Goal: Transaction & Acquisition: Purchase product/service

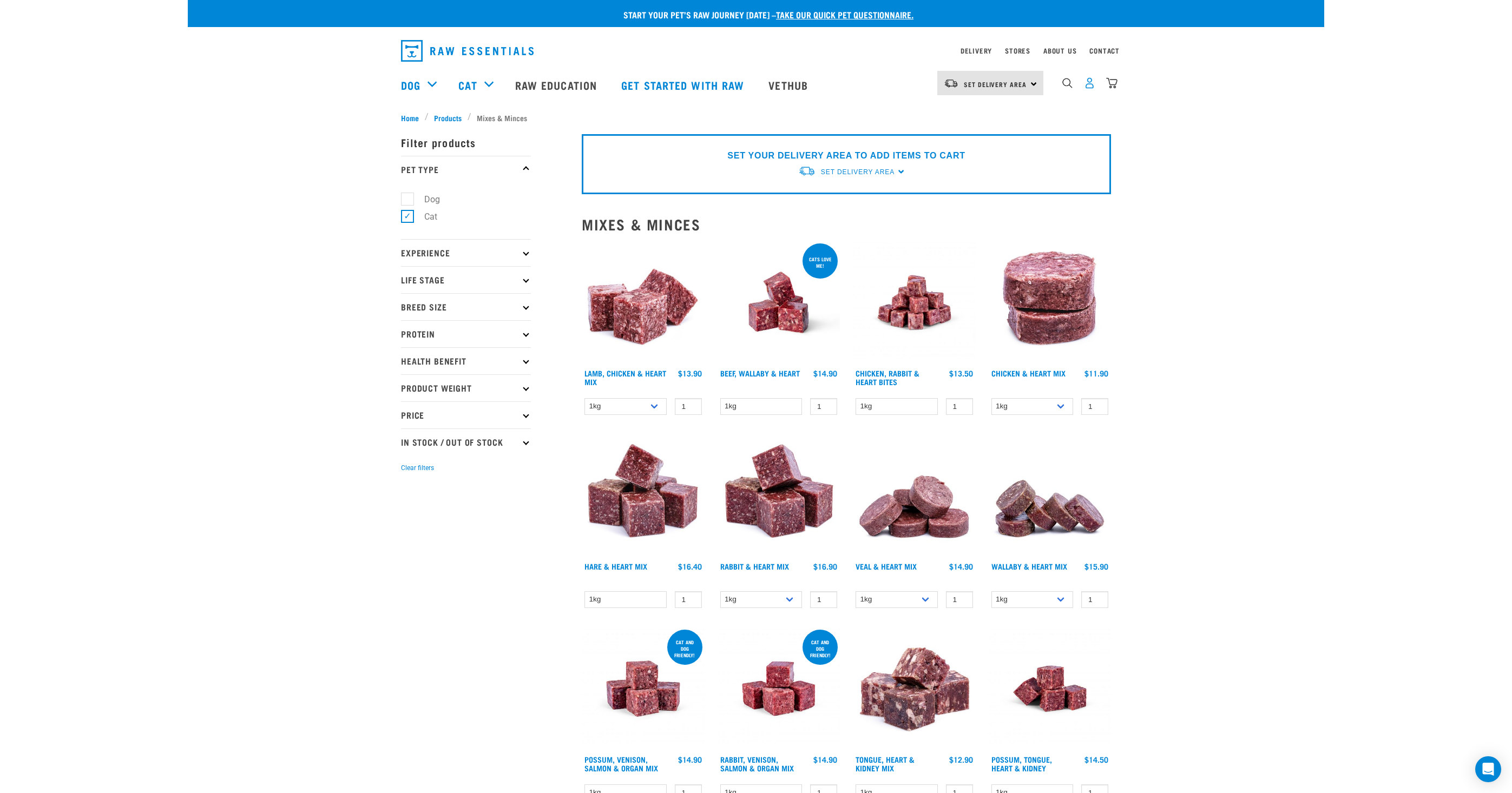
click at [1090, 80] on img "dropdown navigation" at bounding box center [1089, 83] width 12 height 12
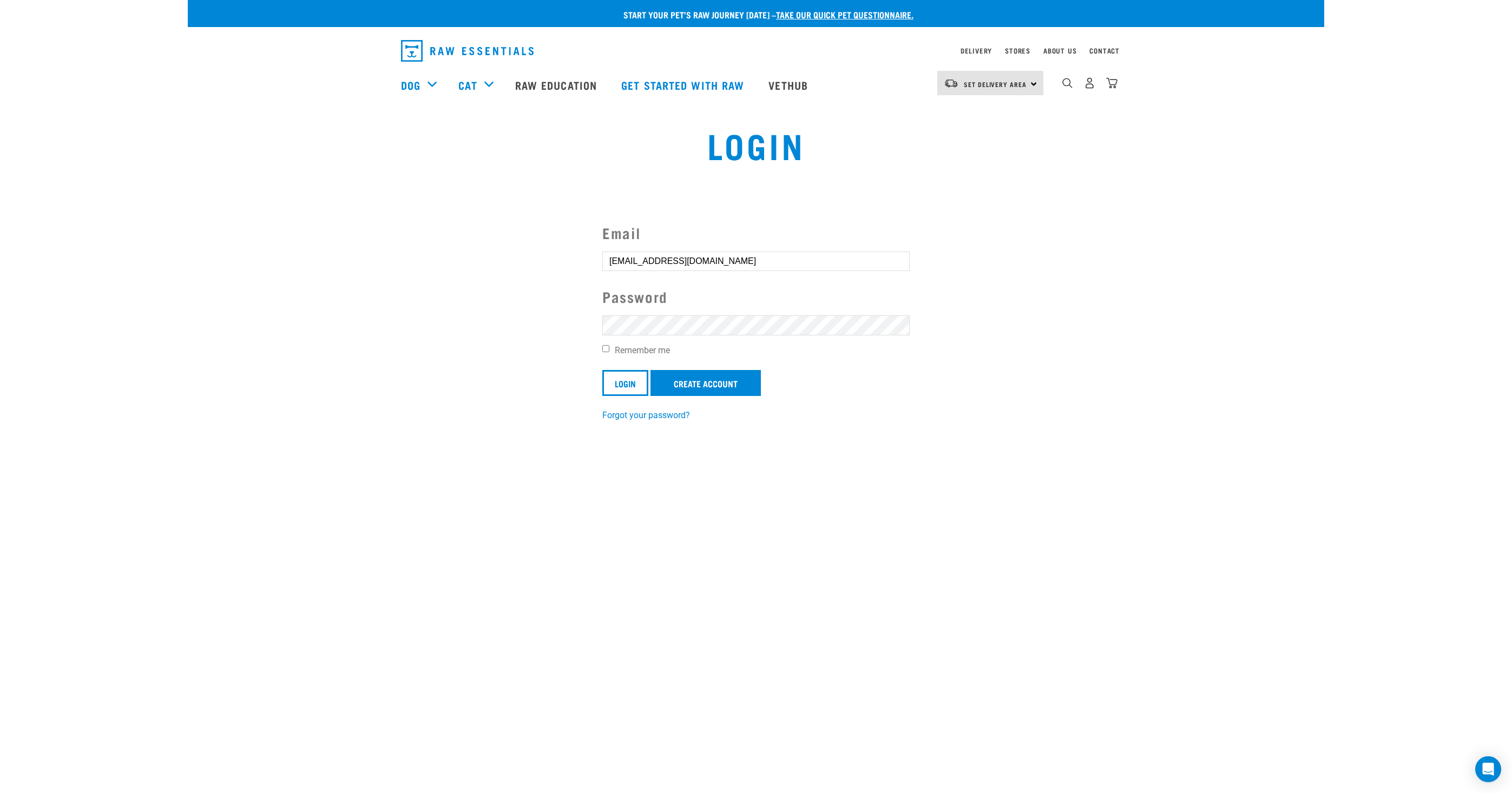
drag, startPoint x: 616, startPoint y: 353, endPoint x: 698, endPoint y: 364, distance: 82.7
click at [618, 355] on label "Remember me" at bounding box center [756, 351] width 307 height 13
click at [617, 350] on label "Remember me" at bounding box center [756, 351] width 307 height 13
click at [610, 350] on input "Remember me" at bounding box center [606, 348] width 7 height 7
checkbox input "true"
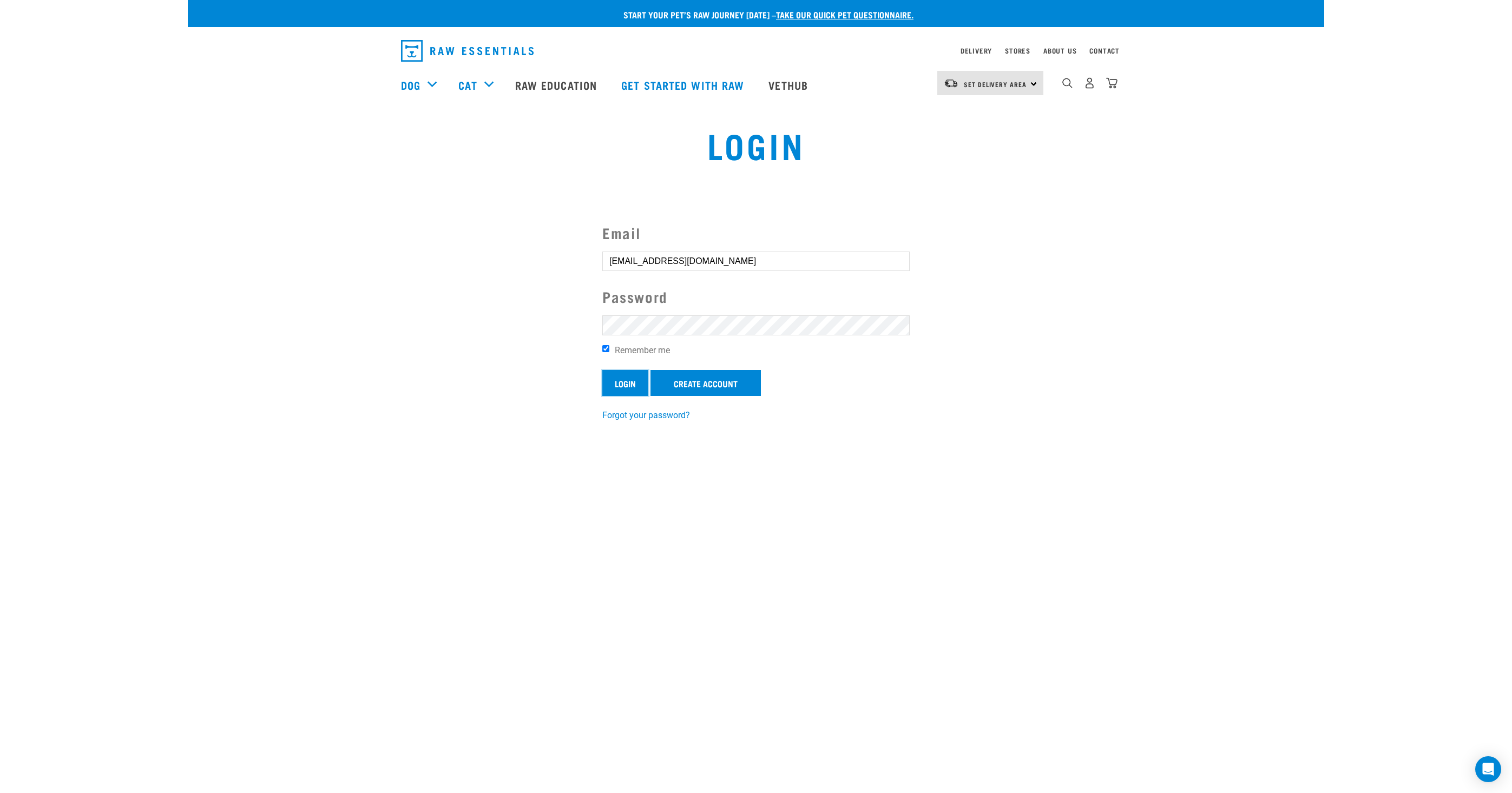
click at [610, 378] on input "Login" at bounding box center [626, 383] width 46 height 26
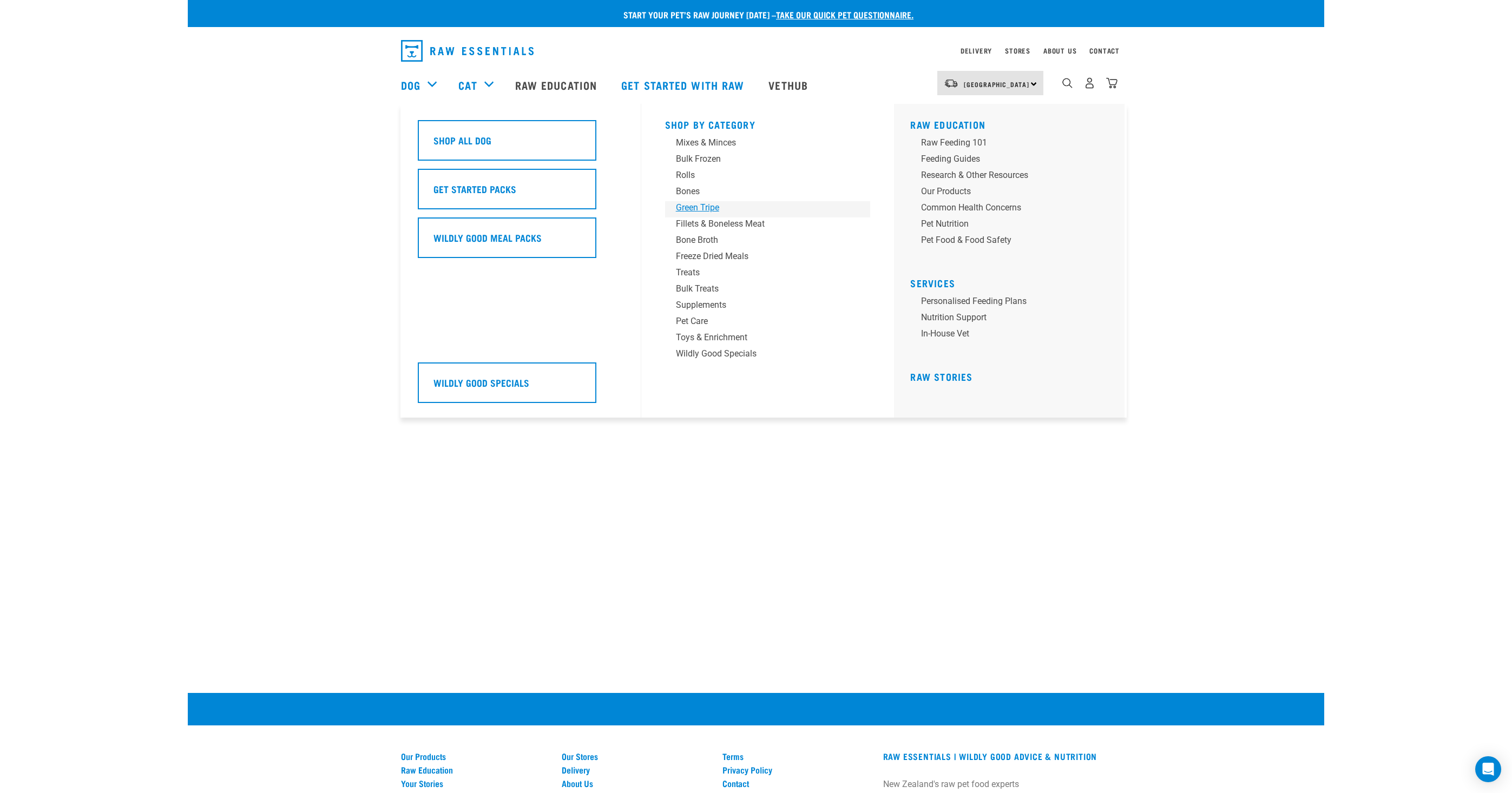
click at [708, 205] on div "Green Tripe" at bounding box center [760, 208] width 169 height 13
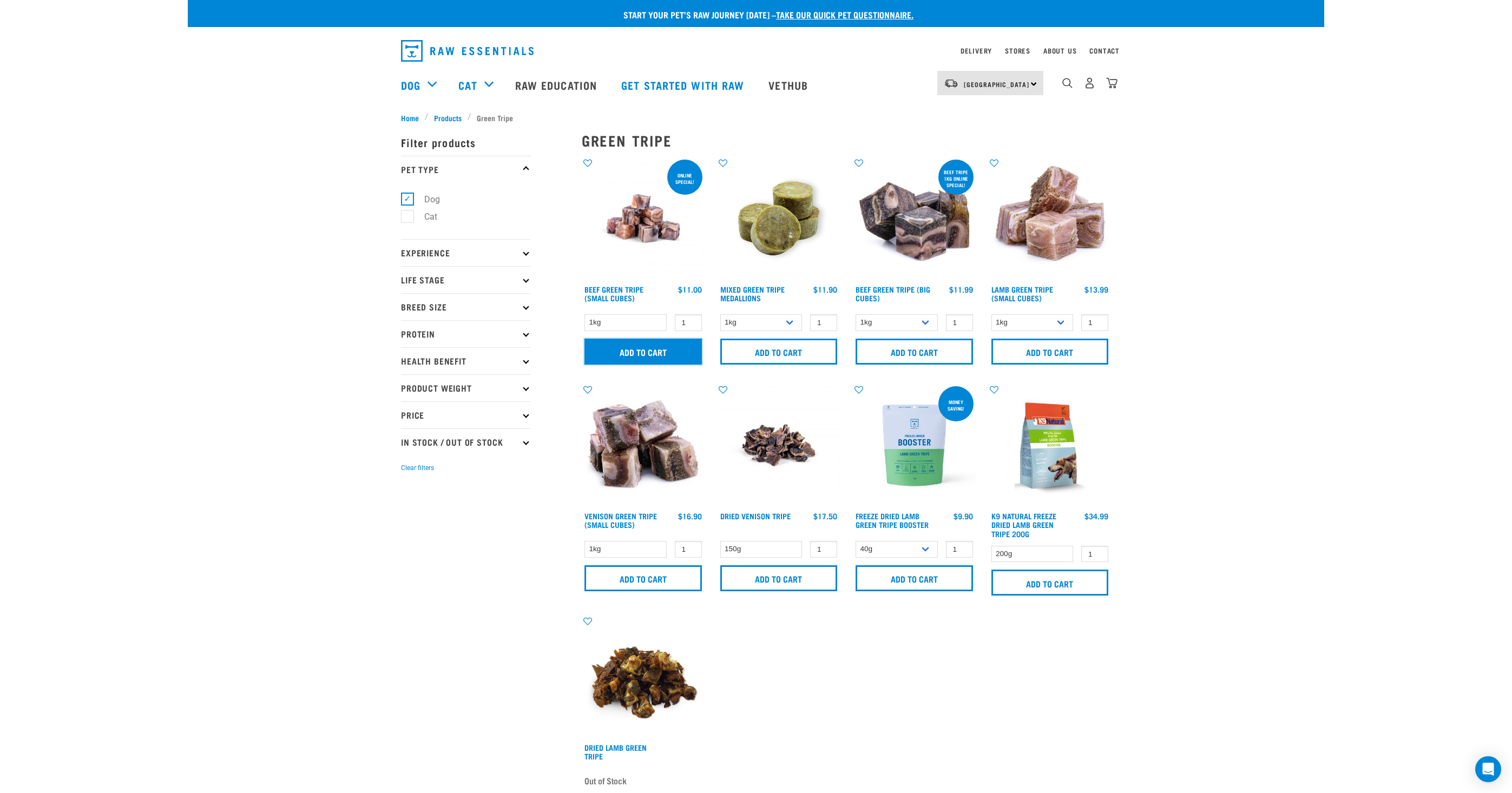
click at [651, 347] on input "Add to cart" at bounding box center [644, 352] width 117 height 26
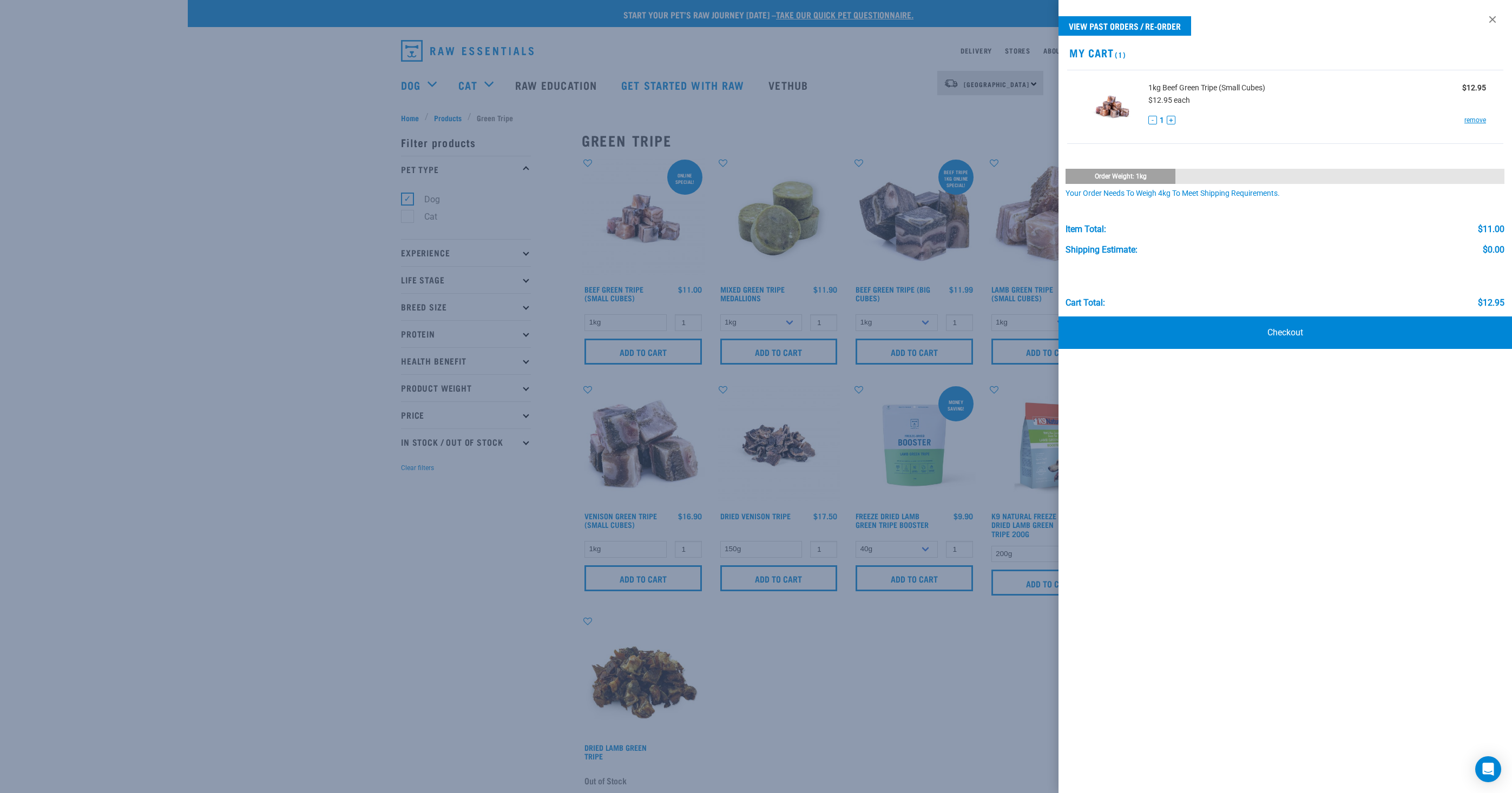
click at [516, 574] on div at bounding box center [756, 396] width 1512 height 793
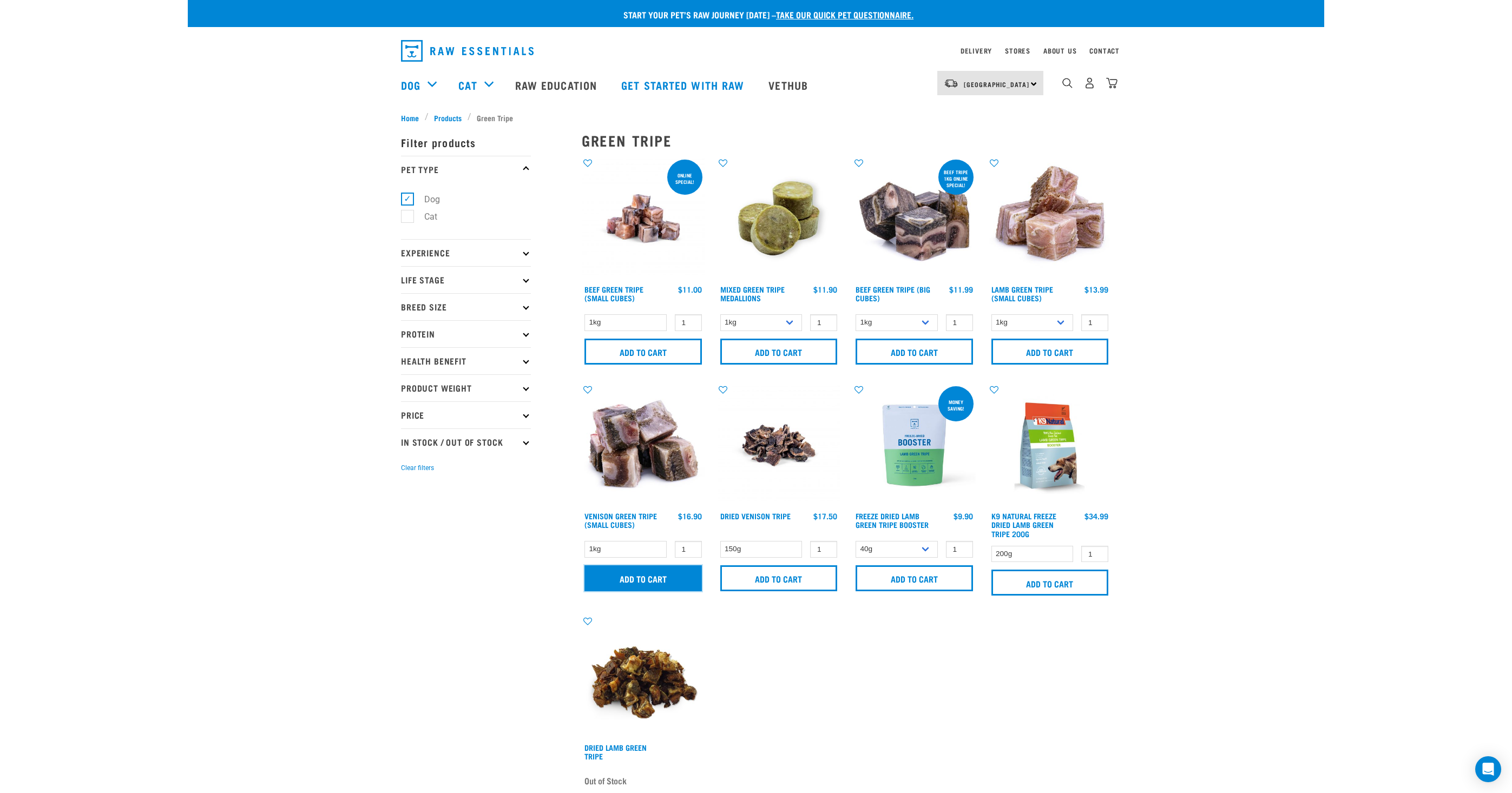
click at [611, 573] on input "Add to cart" at bounding box center [644, 578] width 117 height 26
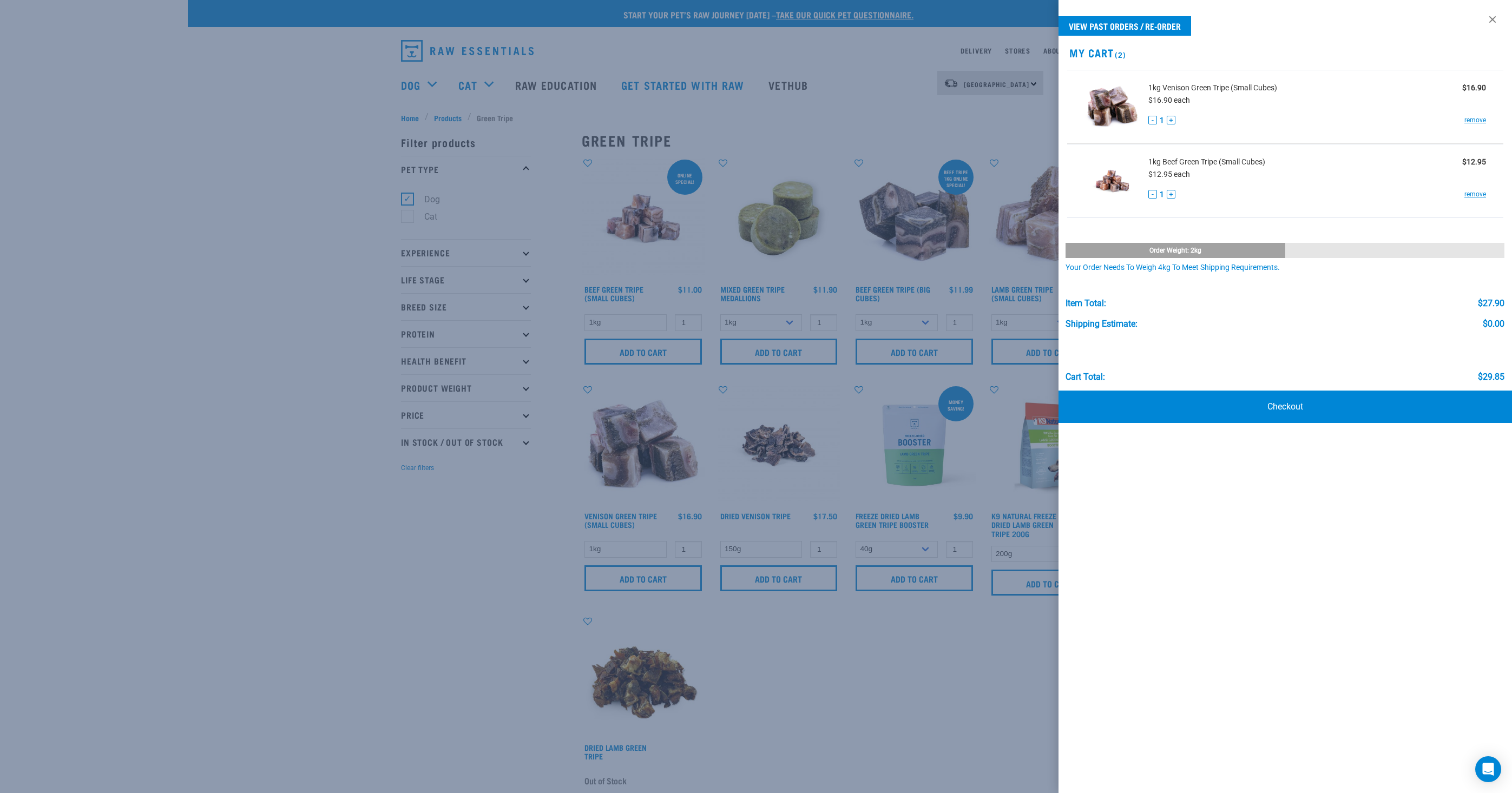
click at [958, 20] on div at bounding box center [756, 396] width 1512 height 793
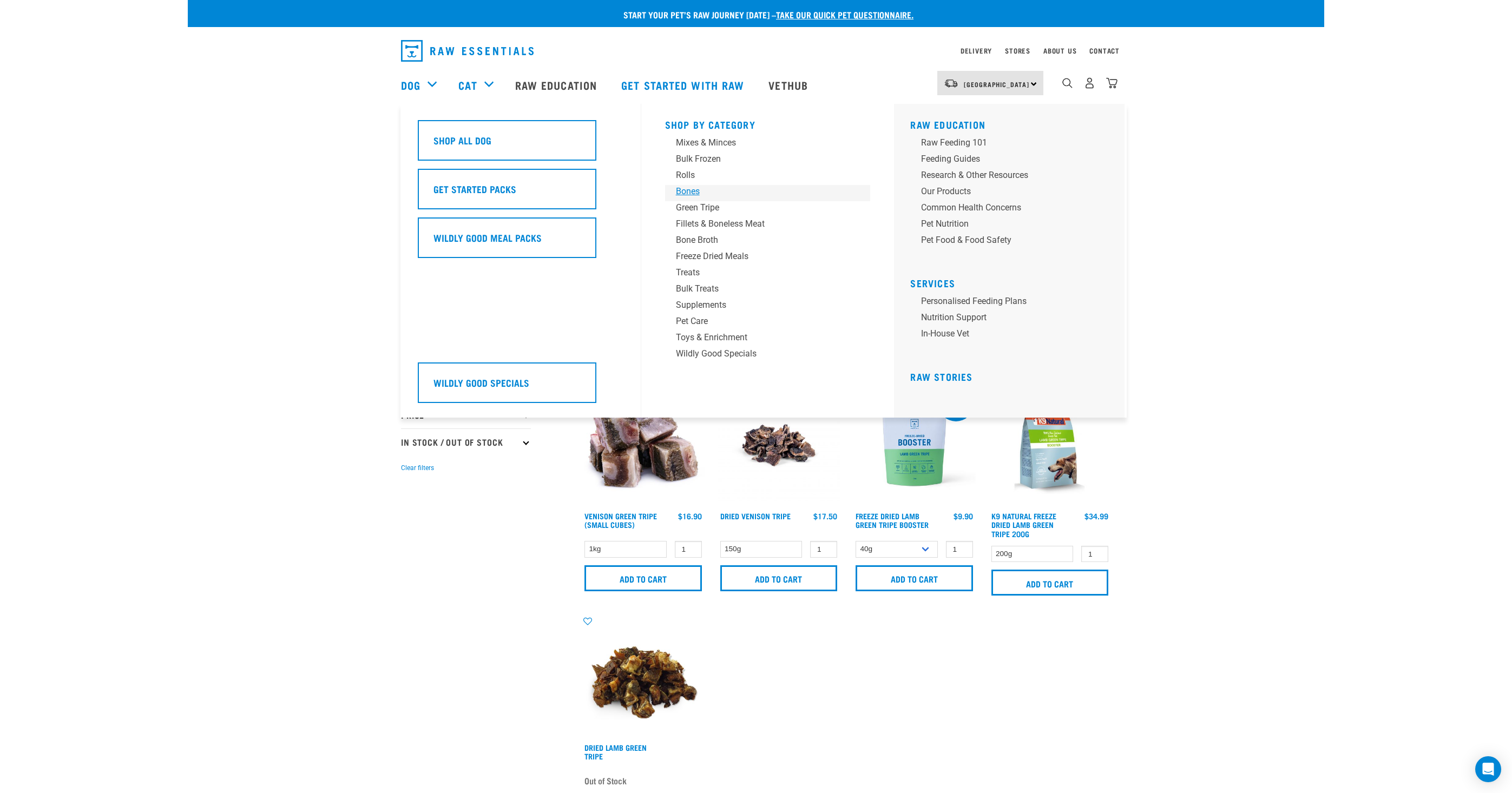
click at [688, 189] on div "Bones" at bounding box center [760, 191] width 169 height 13
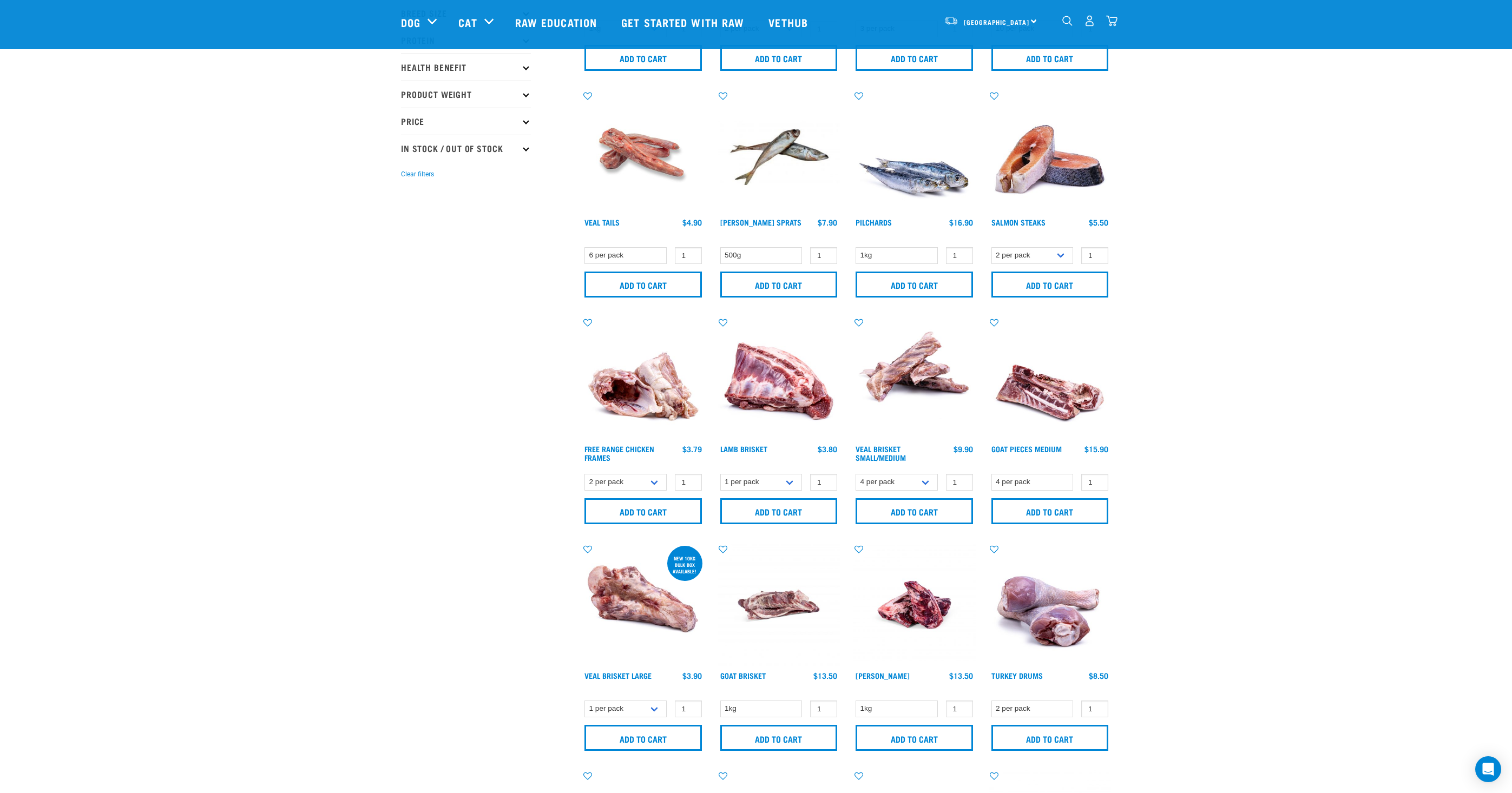
scroll to position [257, 0]
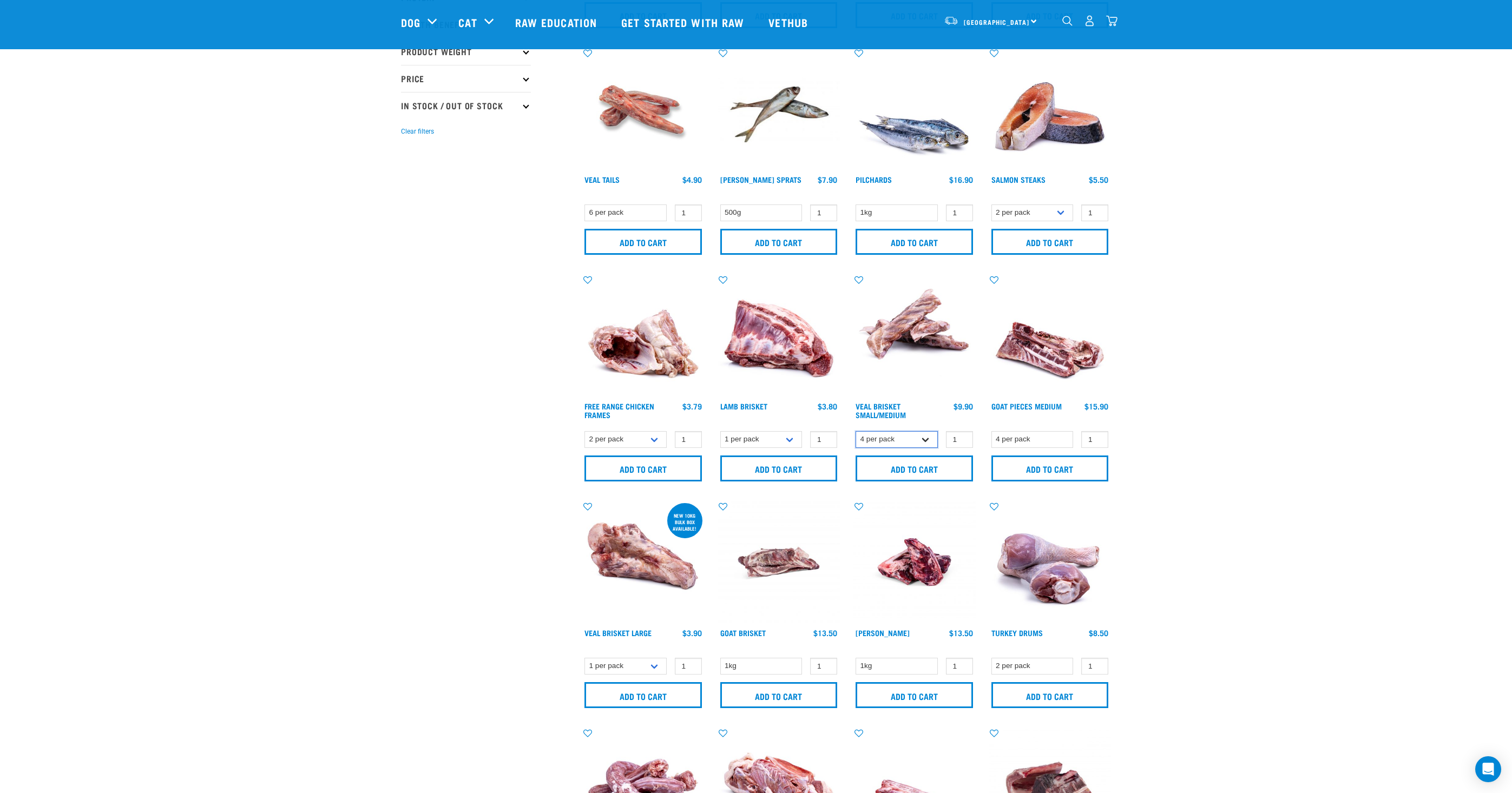
click at [856, 431] on select "4 per pack 8 per pack" at bounding box center [897, 439] width 82 height 17
select select "447645"
click option "8 per pack" at bounding box center [0, 0] width 0 height 0
type input "2"
click at [961, 435] on input "2" at bounding box center [960, 439] width 27 height 17
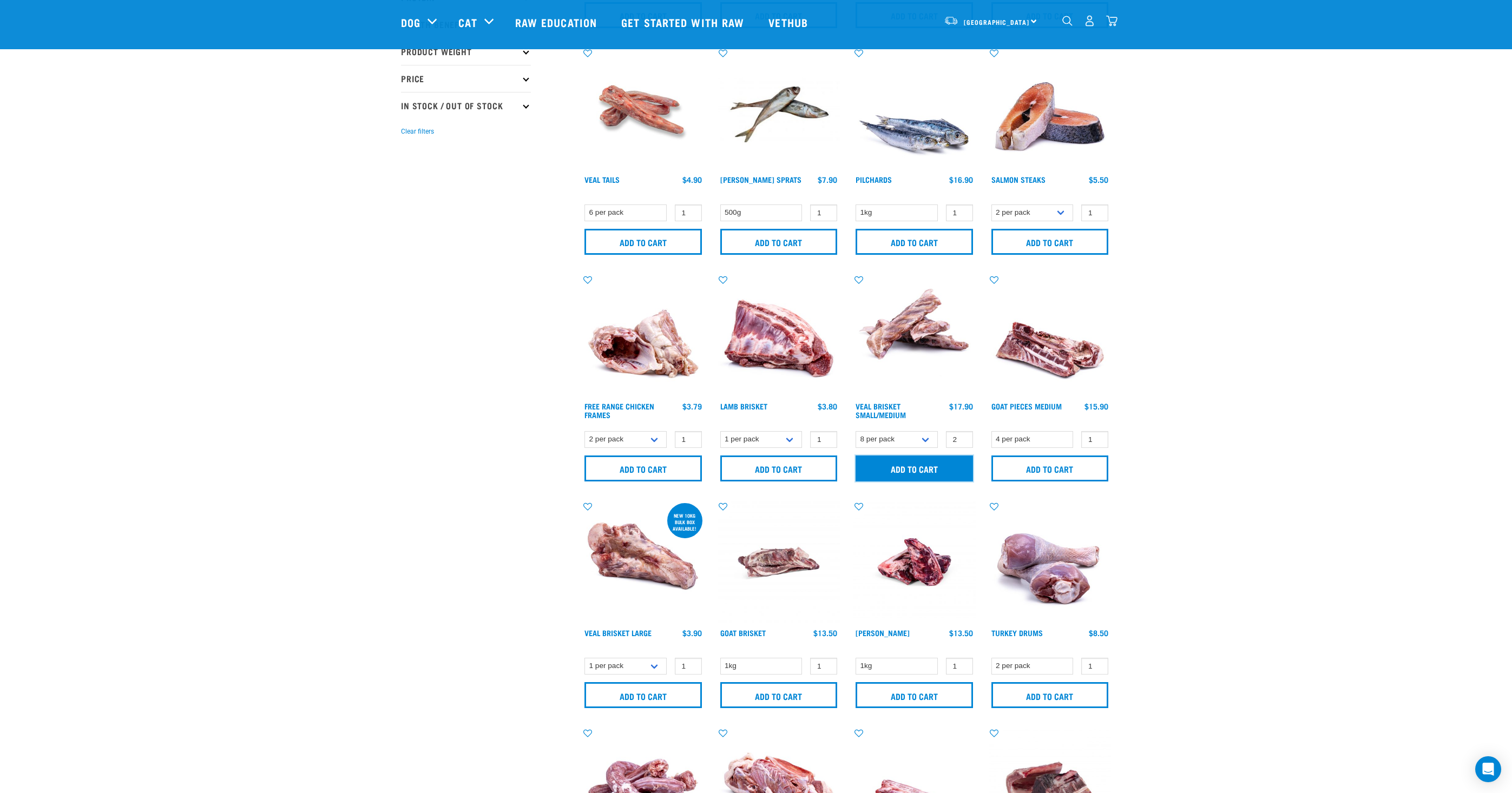
click at [937, 473] on input "Add to cart" at bounding box center [915, 469] width 117 height 26
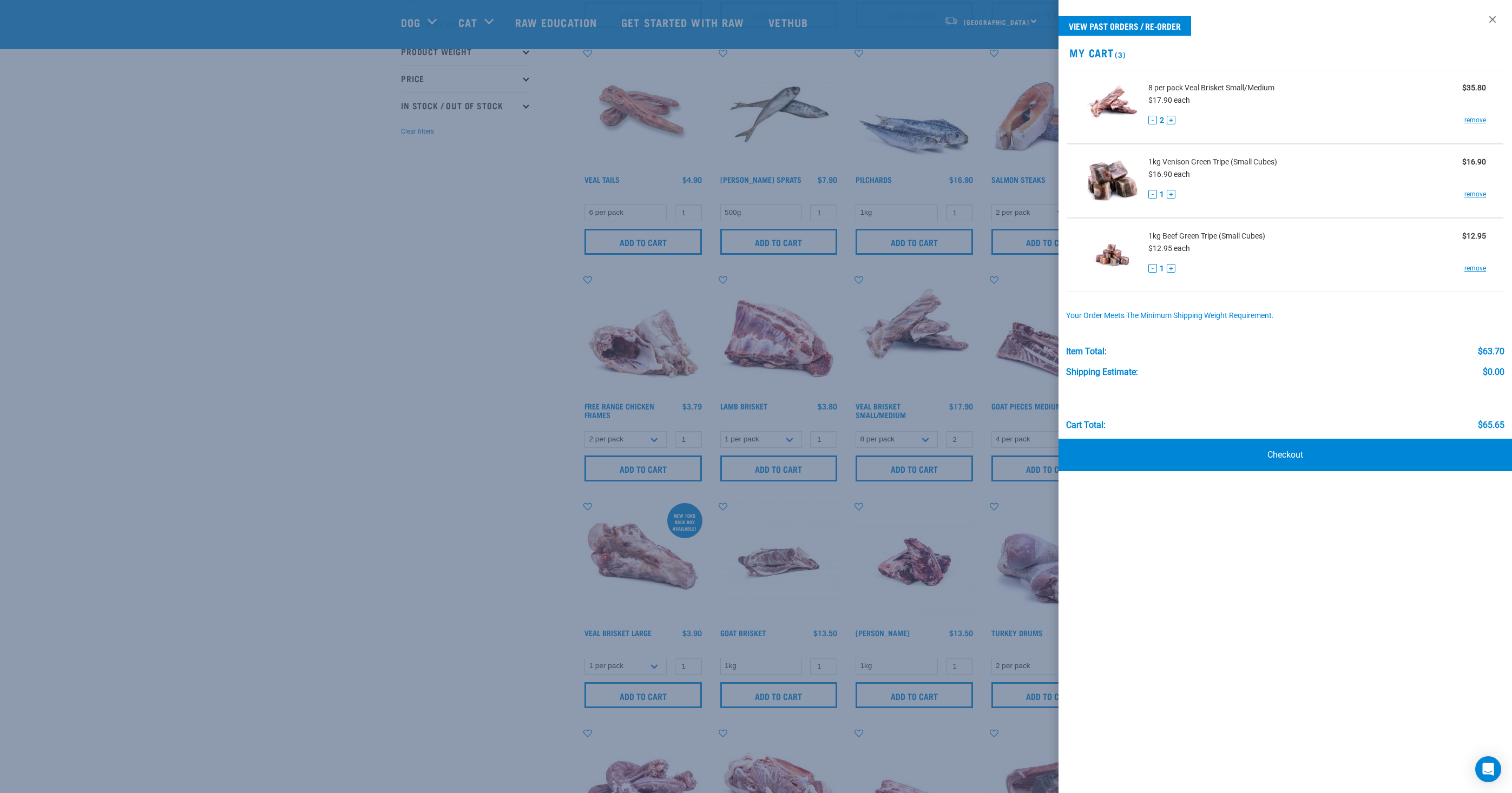
drag, startPoint x: 311, startPoint y: 137, endPoint x: 386, endPoint y: 69, distance: 101.2
click at [311, 137] on div at bounding box center [756, 396] width 1512 height 793
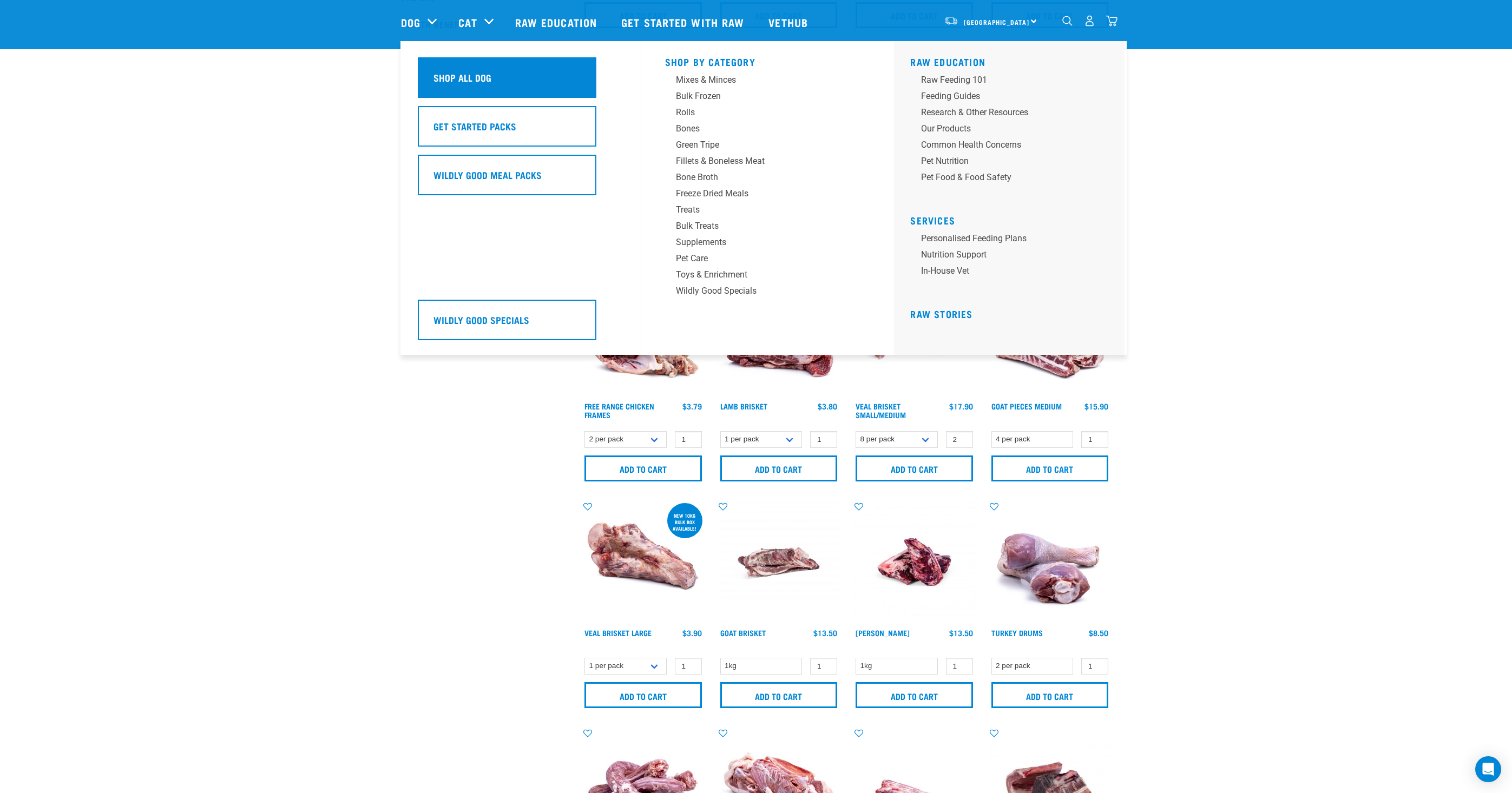
click at [465, 82] on h5 "Shop All Dog" at bounding box center [462, 77] width 58 height 14
click at [709, 83] on div "Mixes & Minces" at bounding box center [760, 80] width 169 height 13
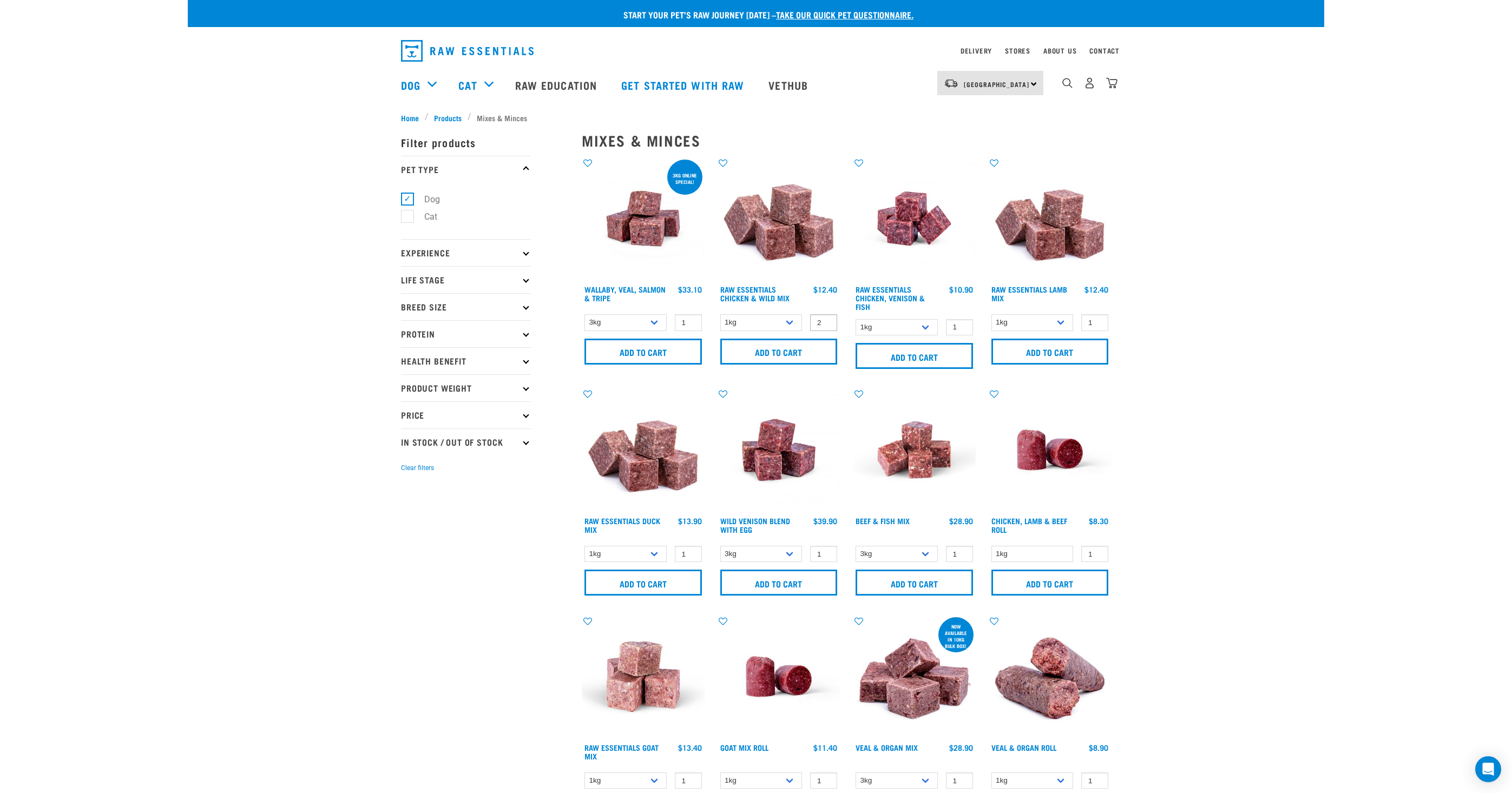
type input "2"
click at [825, 319] on input "2" at bounding box center [824, 323] width 27 height 17
click at [812, 344] on input "Add to cart" at bounding box center [779, 352] width 117 height 26
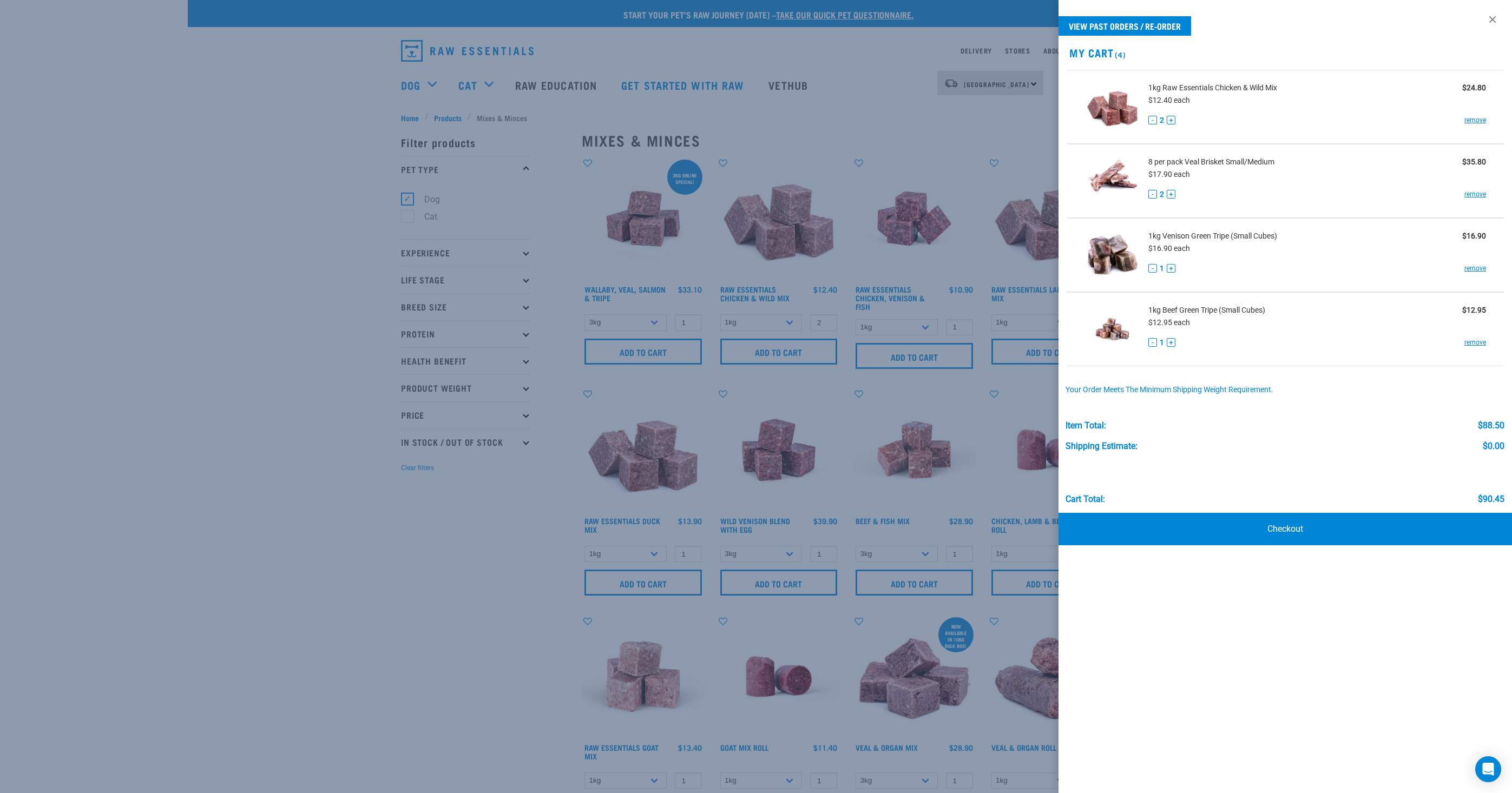
click at [369, 554] on div at bounding box center [756, 396] width 1512 height 793
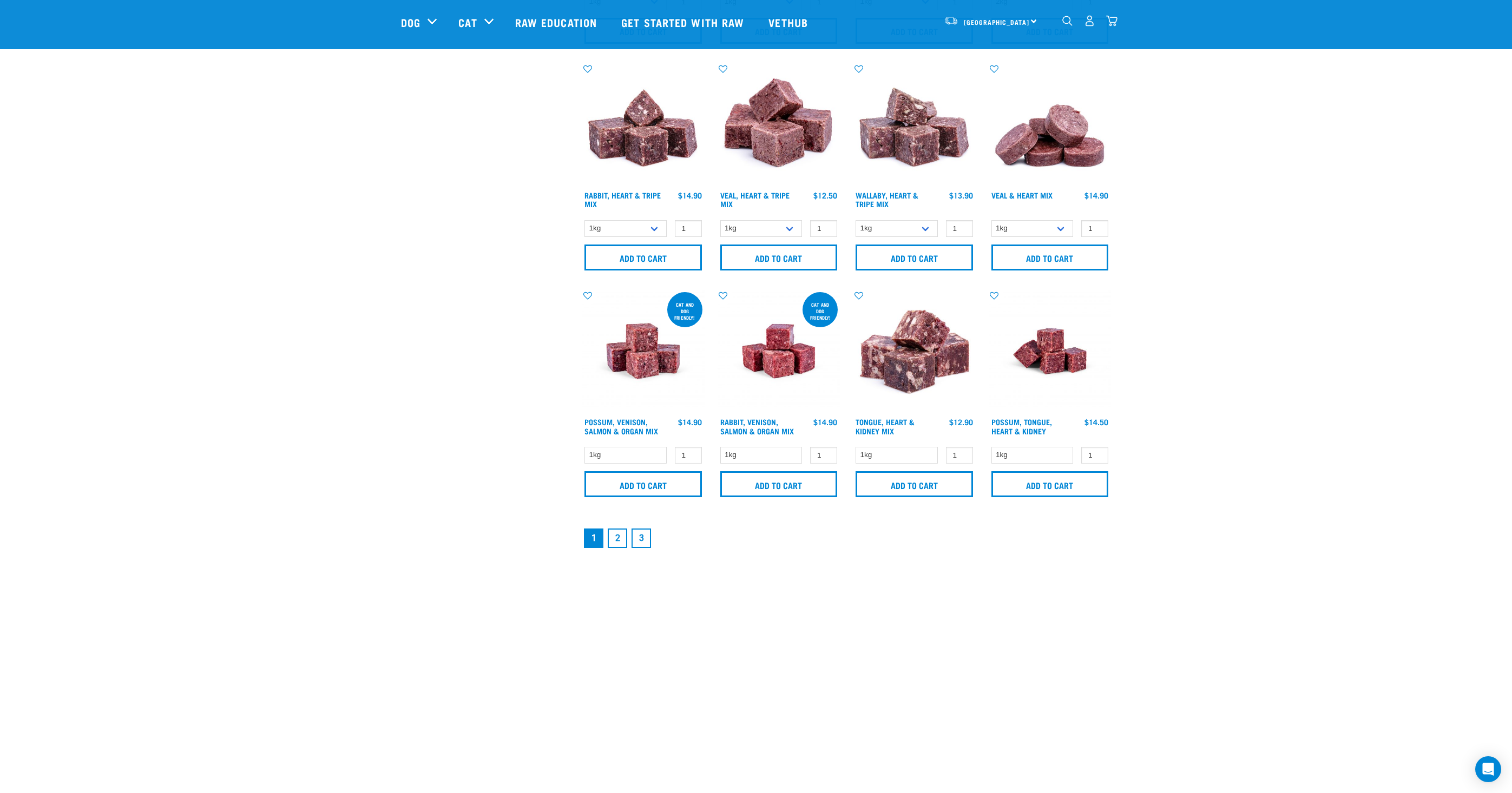
scroll to position [1422, 0]
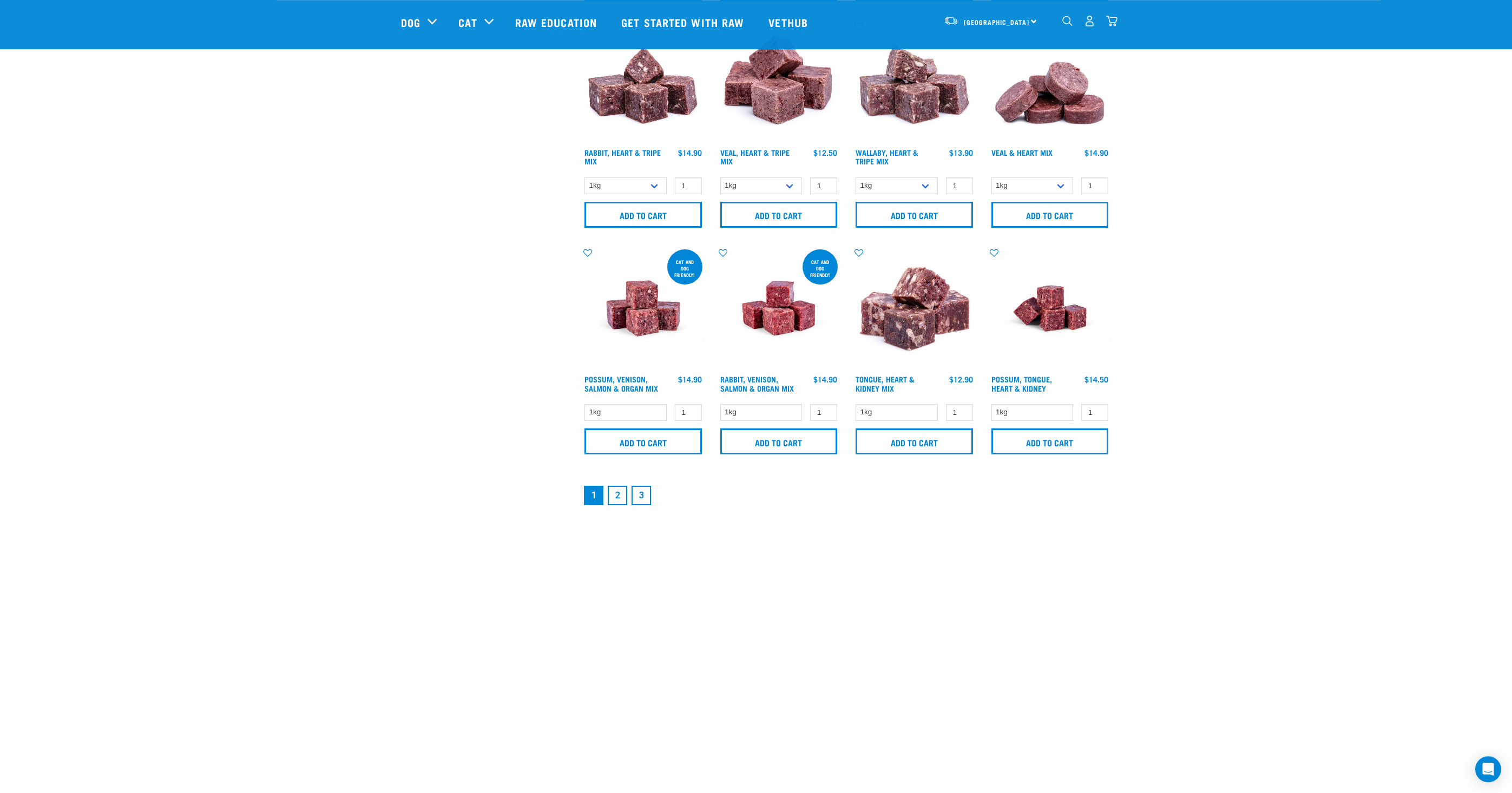
click at [616, 493] on link "2" at bounding box center [617, 495] width 19 height 19
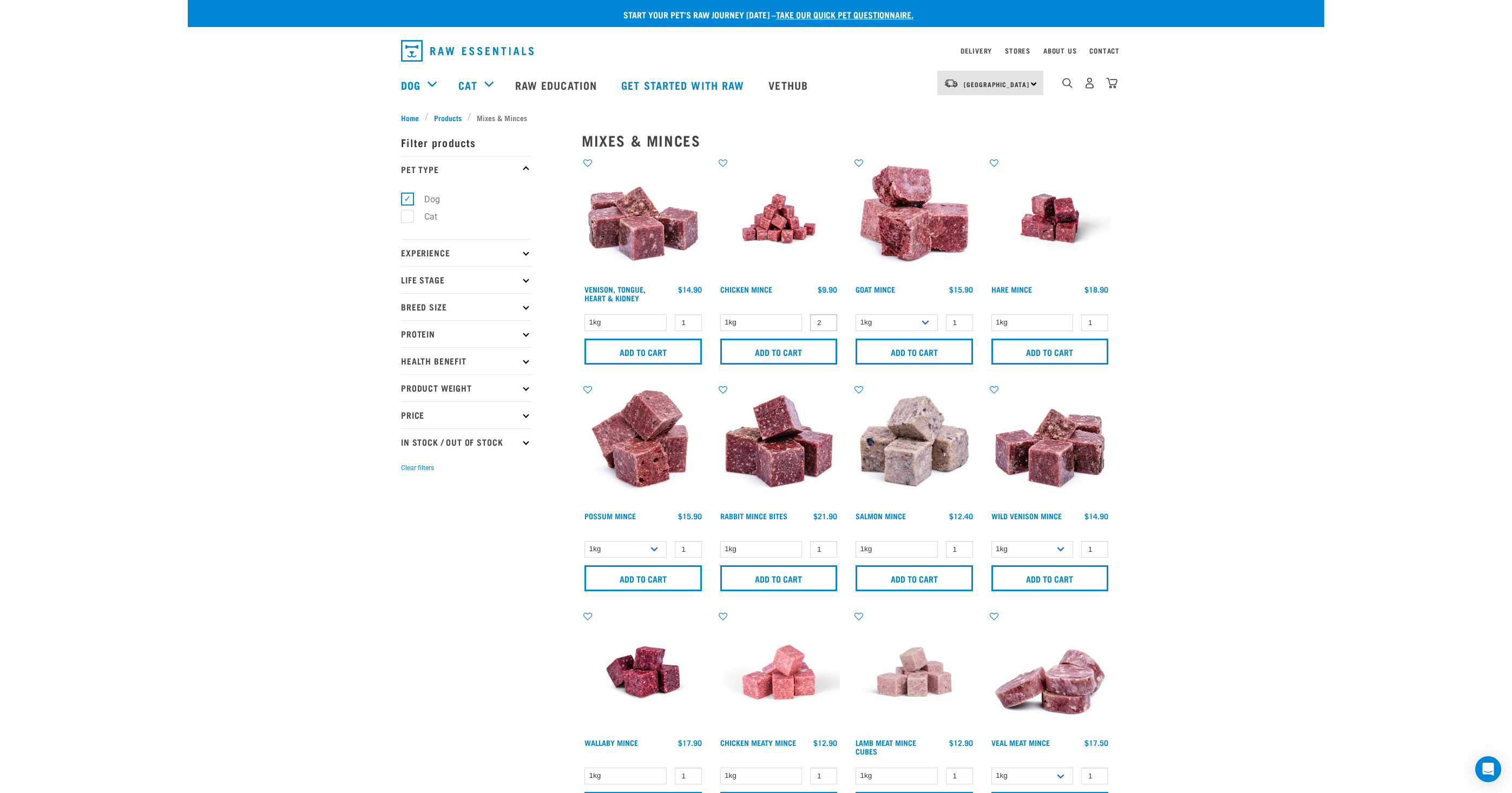
type input "2"
click at [825, 320] on input "2" at bounding box center [824, 323] width 27 height 17
click at [804, 351] on input "Add to cart" at bounding box center [779, 352] width 117 height 26
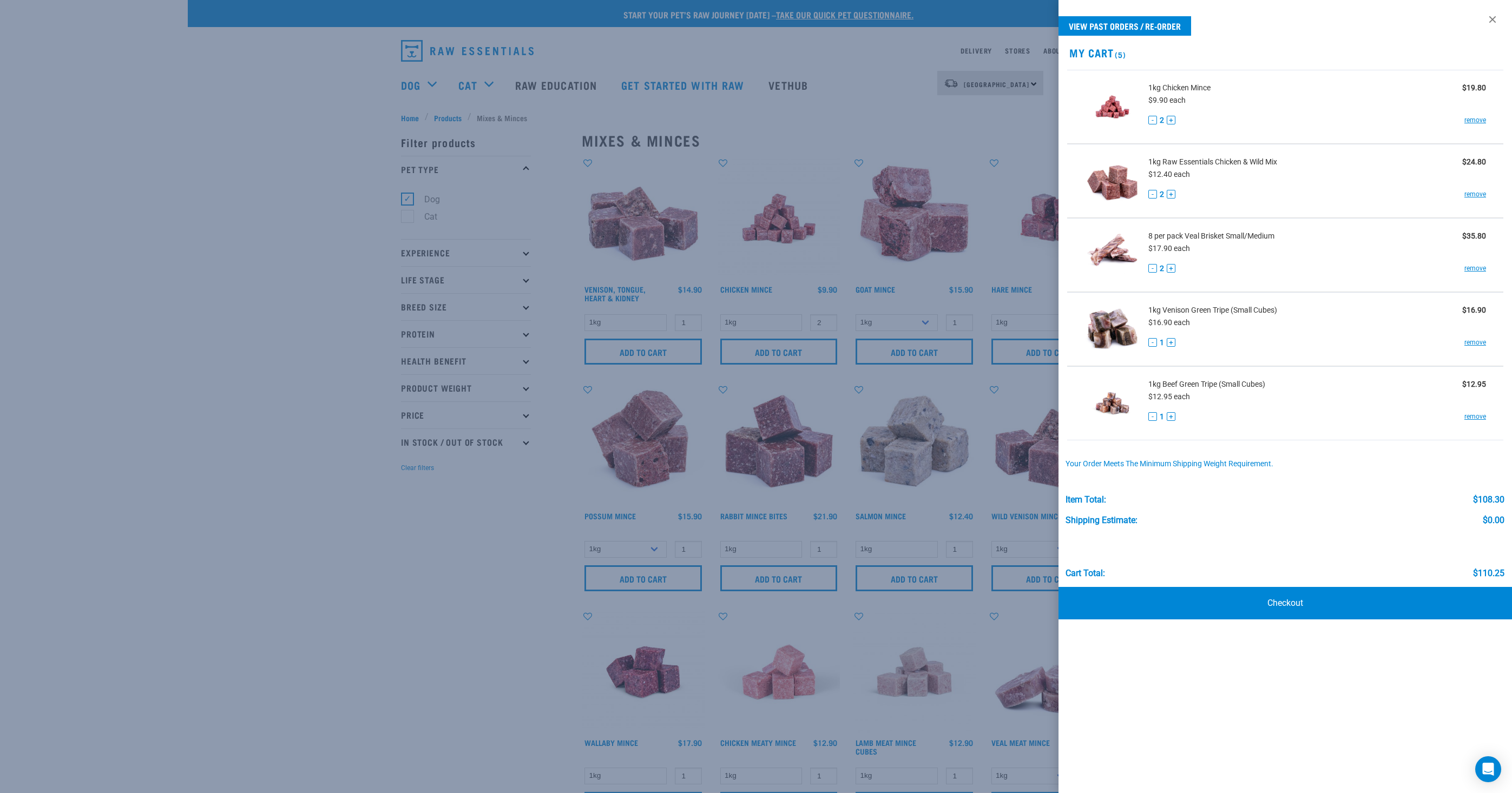
click at [307, 601] on div at bounding box center [756, 396] width 1512 height 793
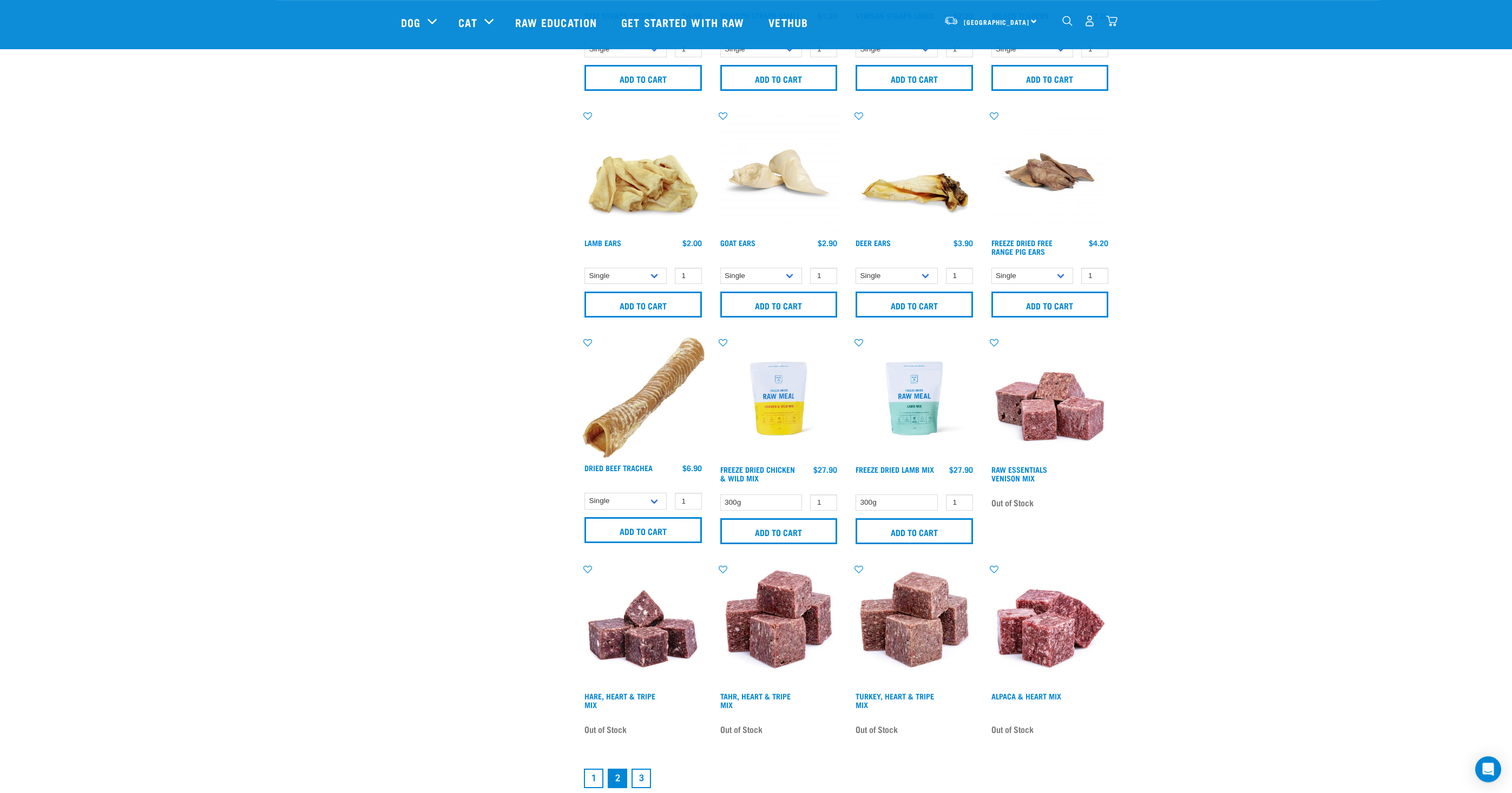
scroll to position [1225, 0]
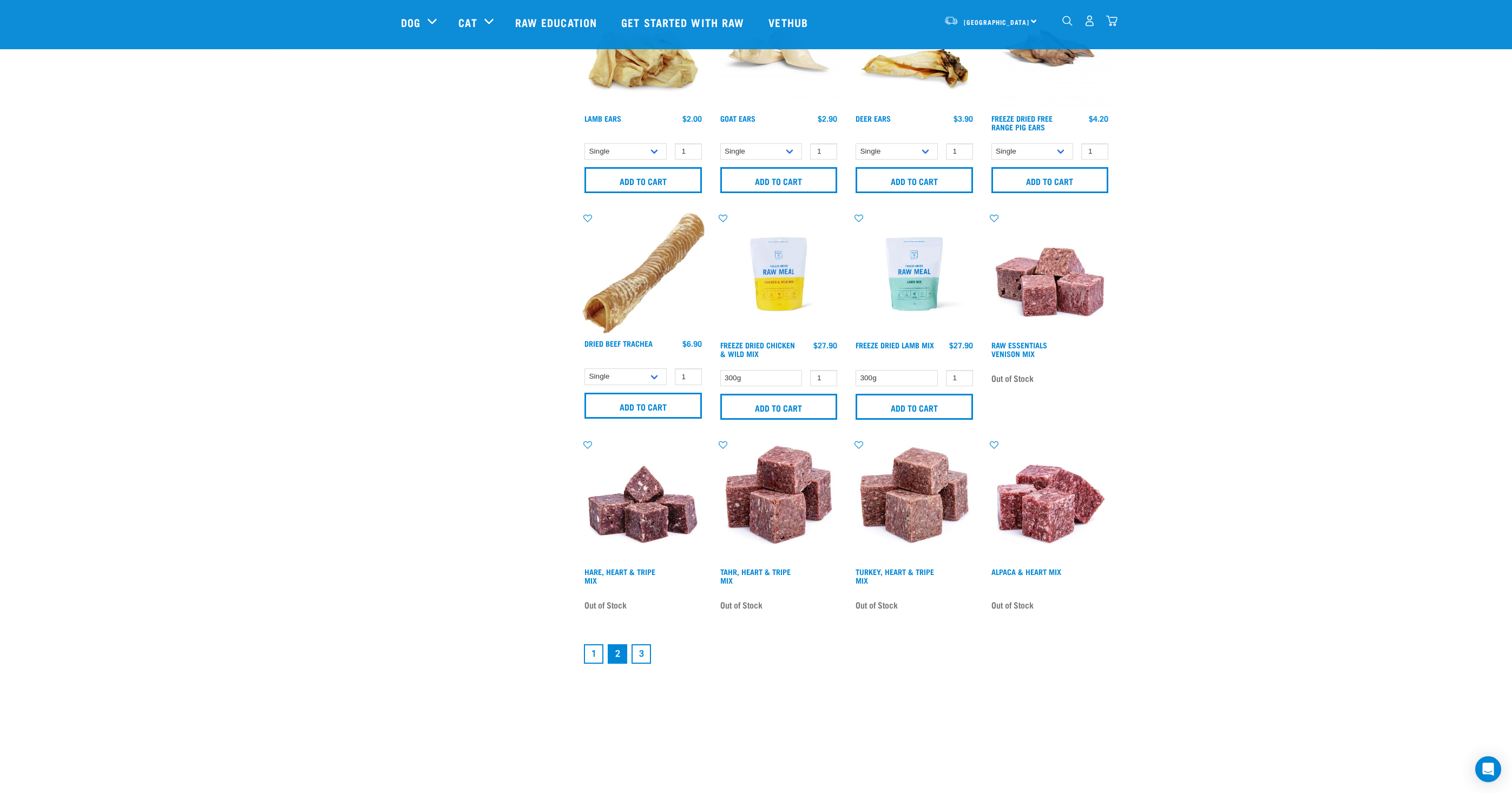
click at [639, 649] on link "3" at bounding box center [641, 653] width 19 height 19
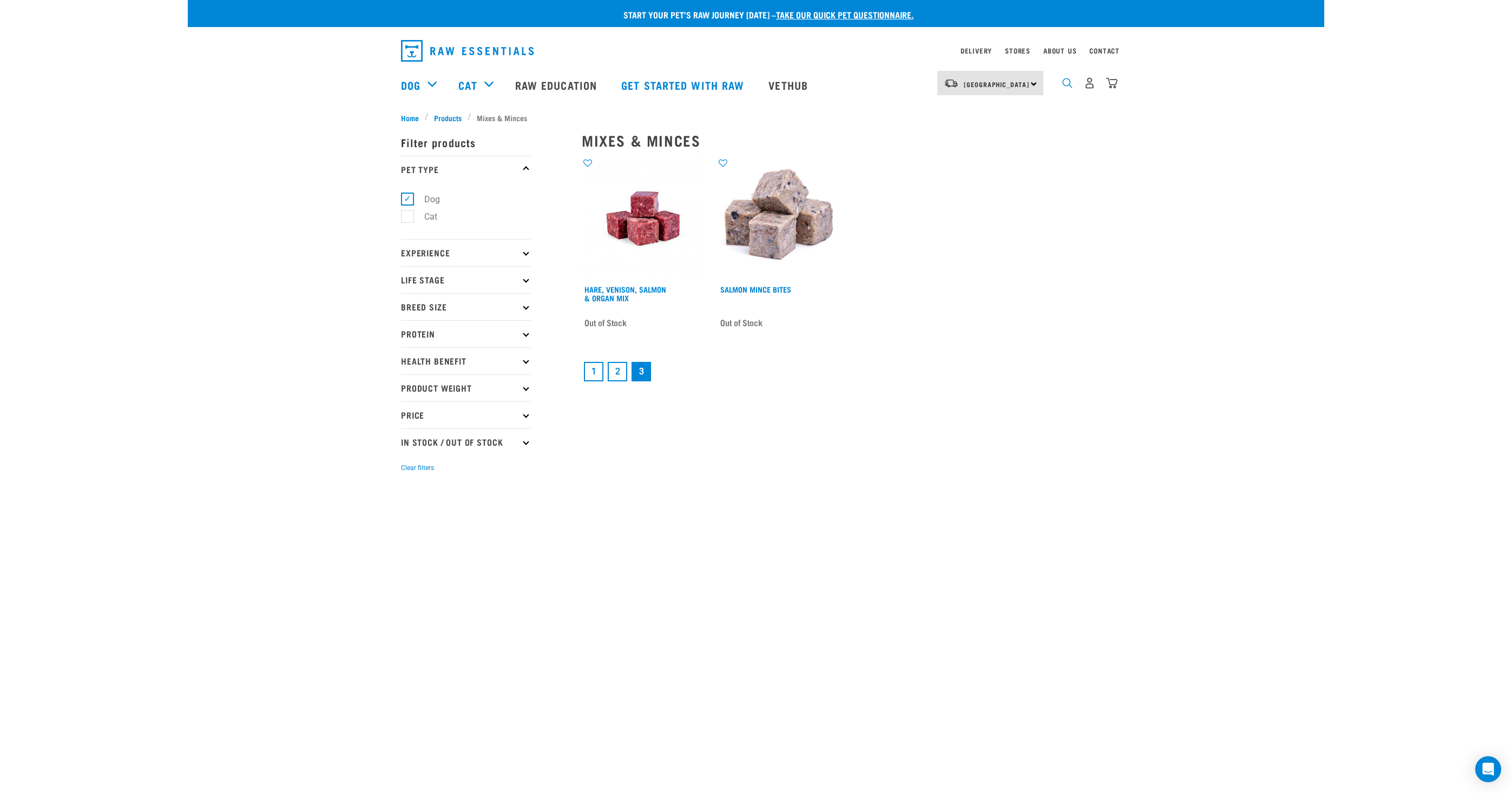
click at [1067, 85] on img "dropdown navigation" at bounding box center [1067, 83] width 10 height 10
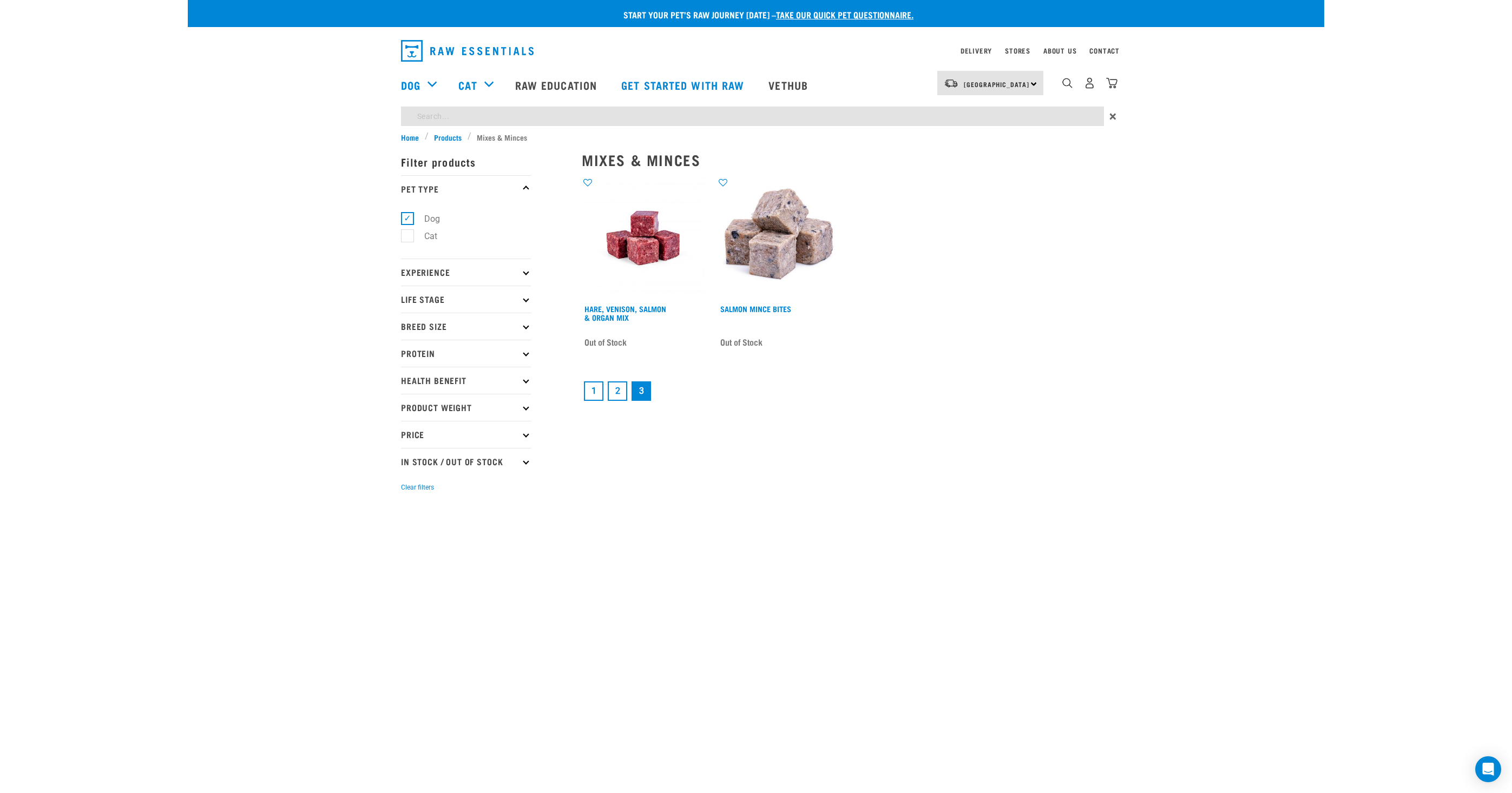
click at [1013, 123] on input "search" at bounding box center [753, 116] width 703 height 19
click at [1013, 122] on input "search" at bounding box center [753, 116] width 703 height 19
type input "lamb"
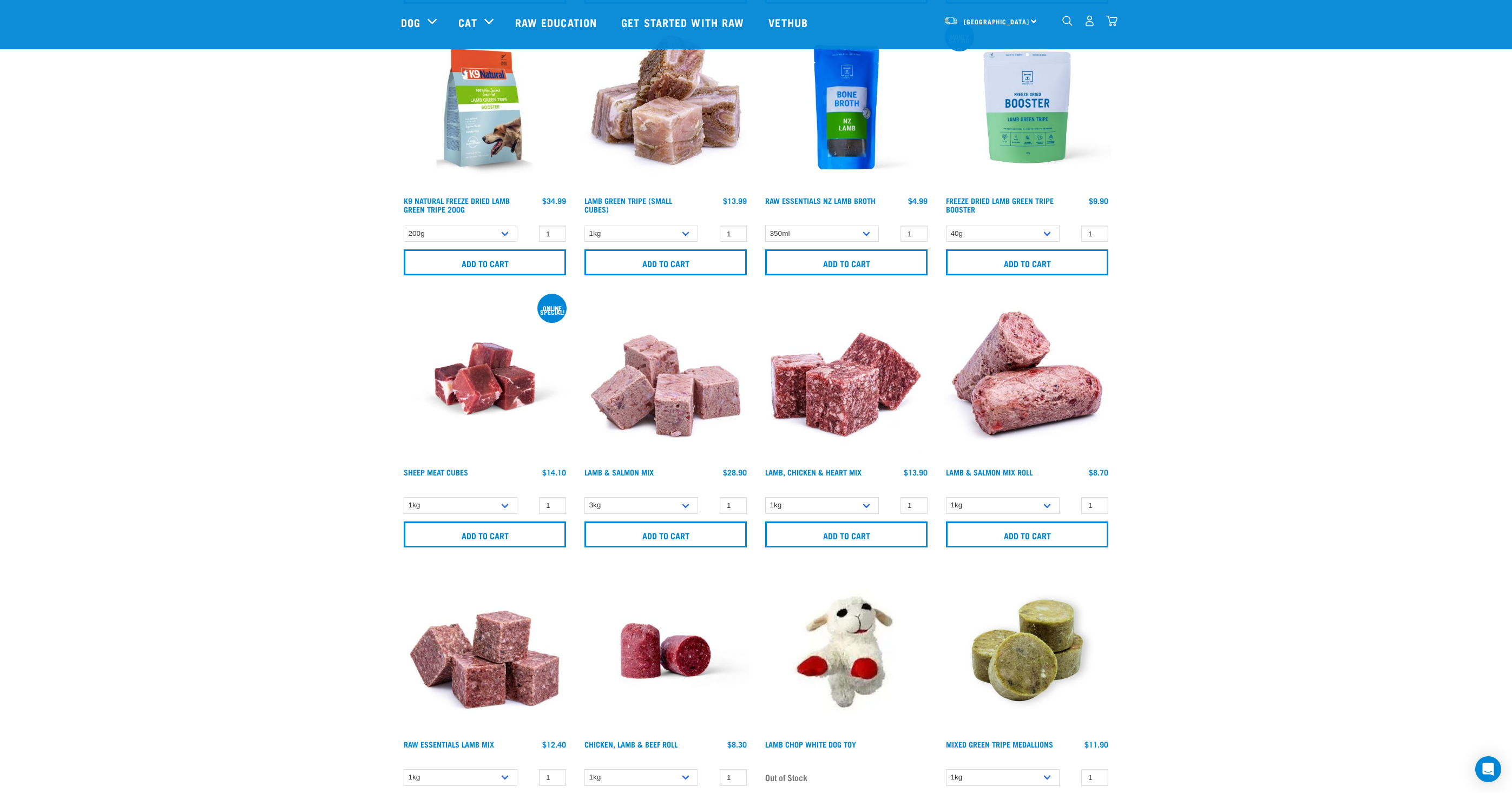
scroll to position [1023, 0]
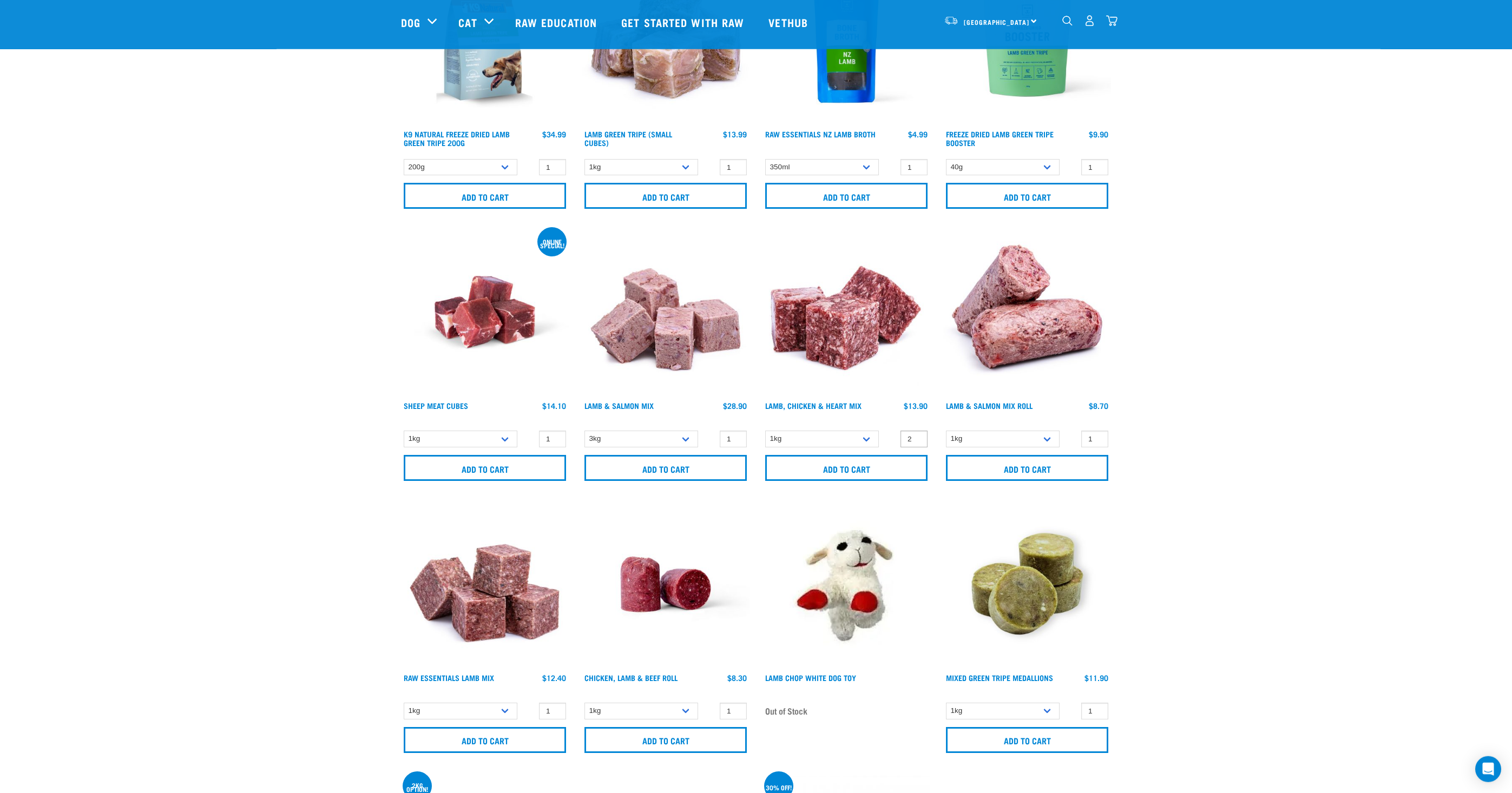
type input "2"
click at [917, 434] on input "2" at bounding box center [914, 439] width 27 height 17
click at [874, 461] on input "Add to cart" at bounding box center [847, 468] width 162 height 26
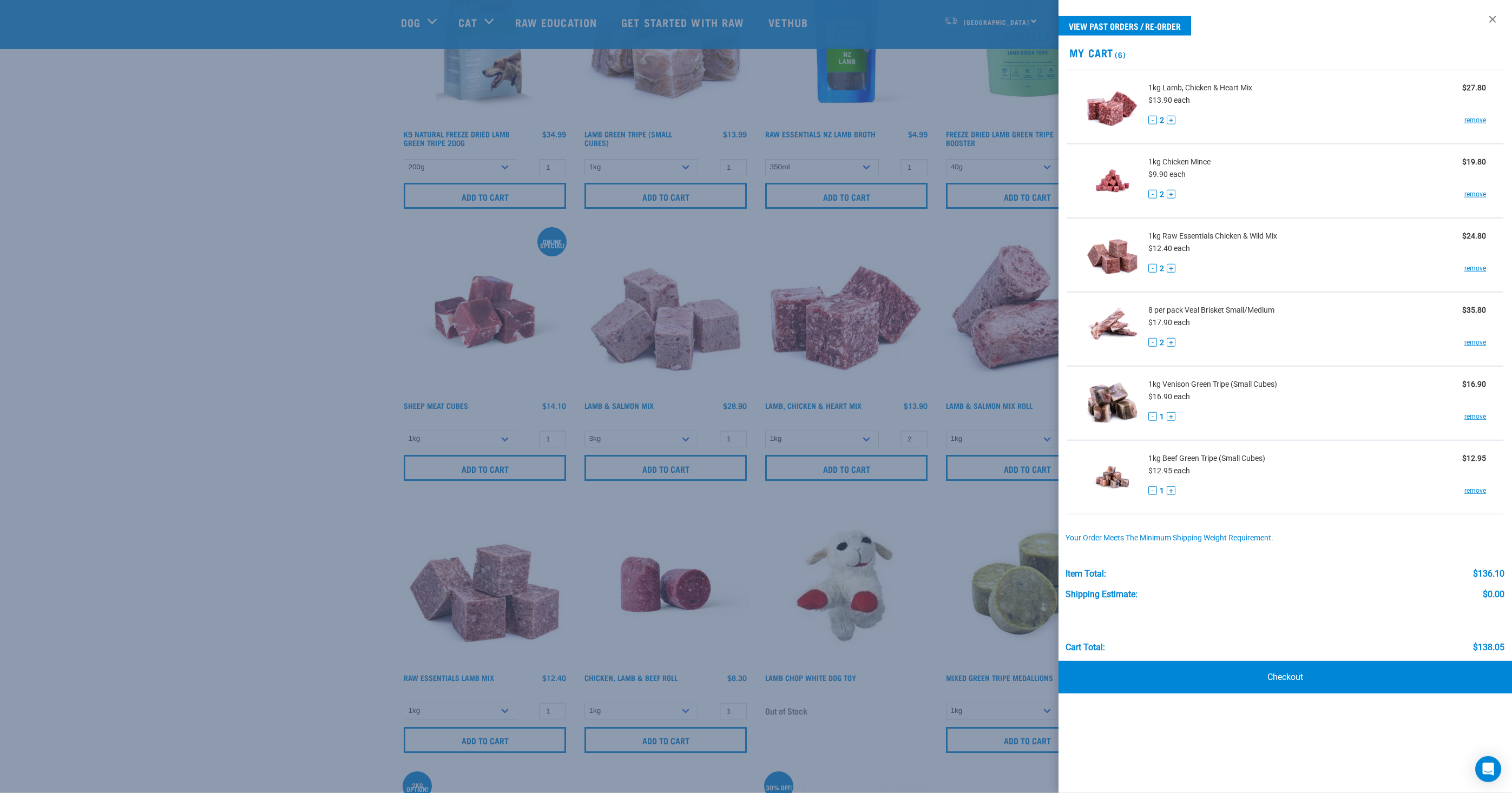
click at [135, 567] on div at bounding box center [756, 396] width 1512 height 793
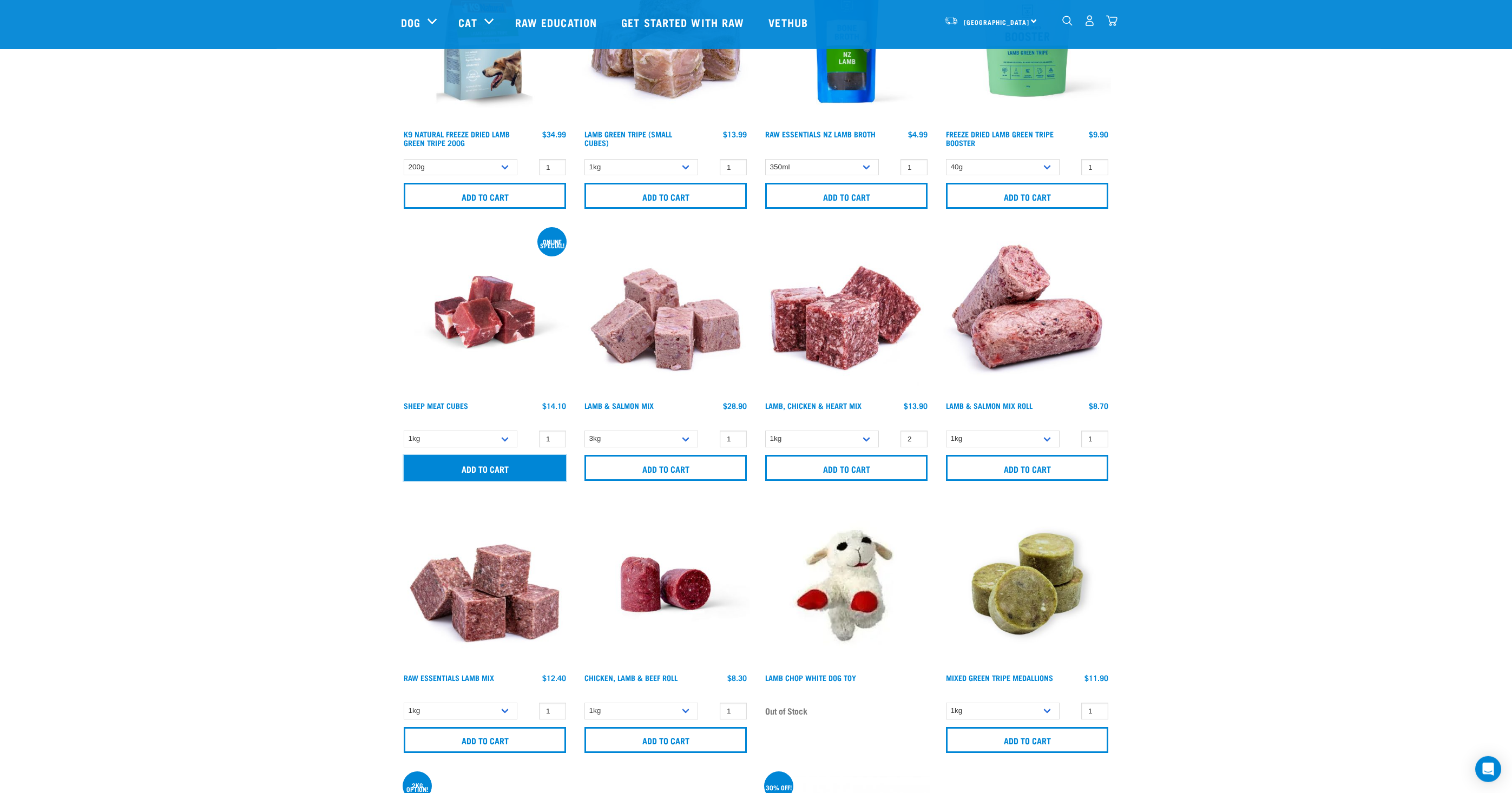
click at [501, 466] on input "Add to cart" at bounding box center [485, 468] width 162 height 26
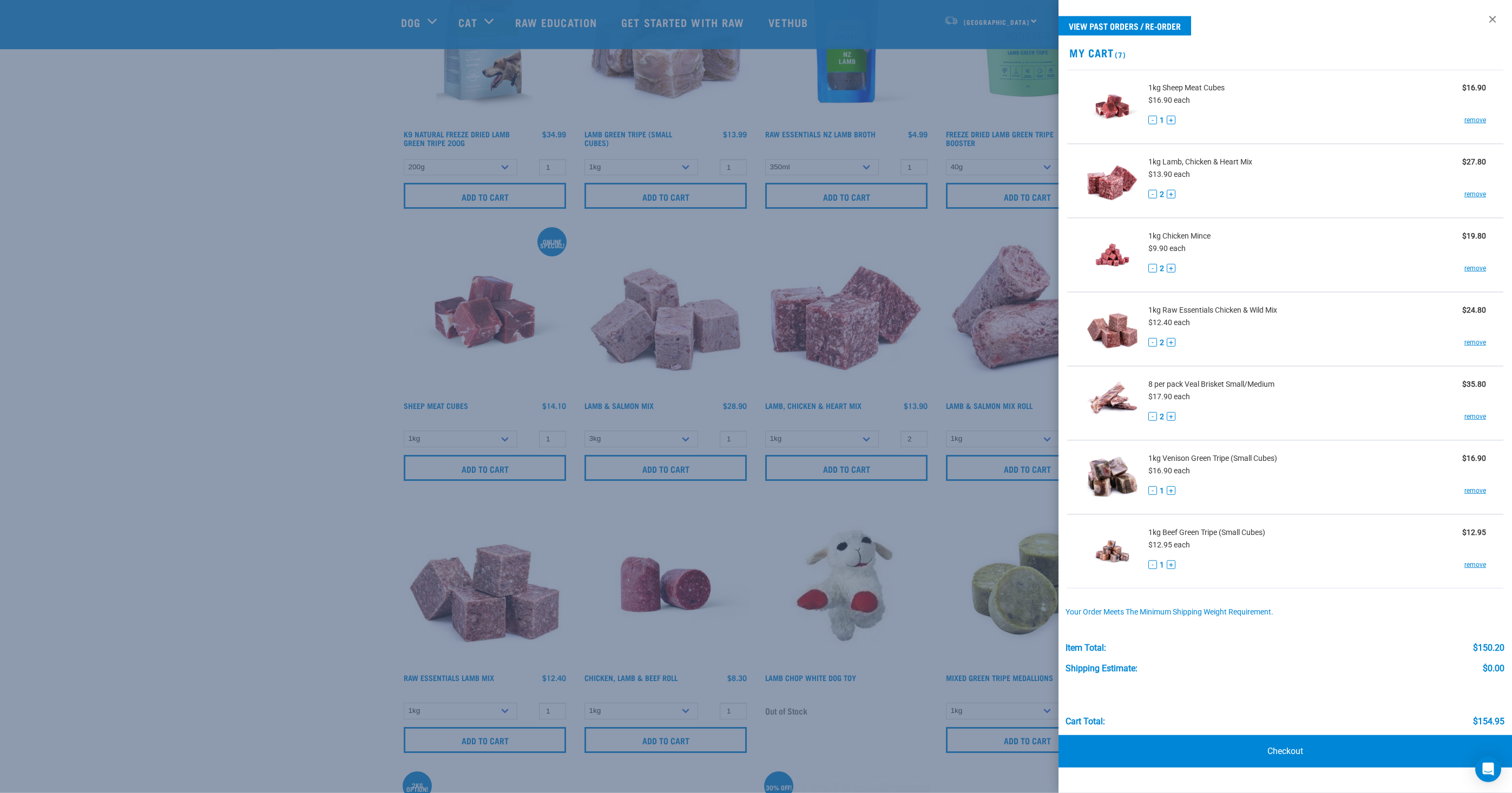
click at [258, 403] on div at bounding box center [756, 396] width 1512 height 793
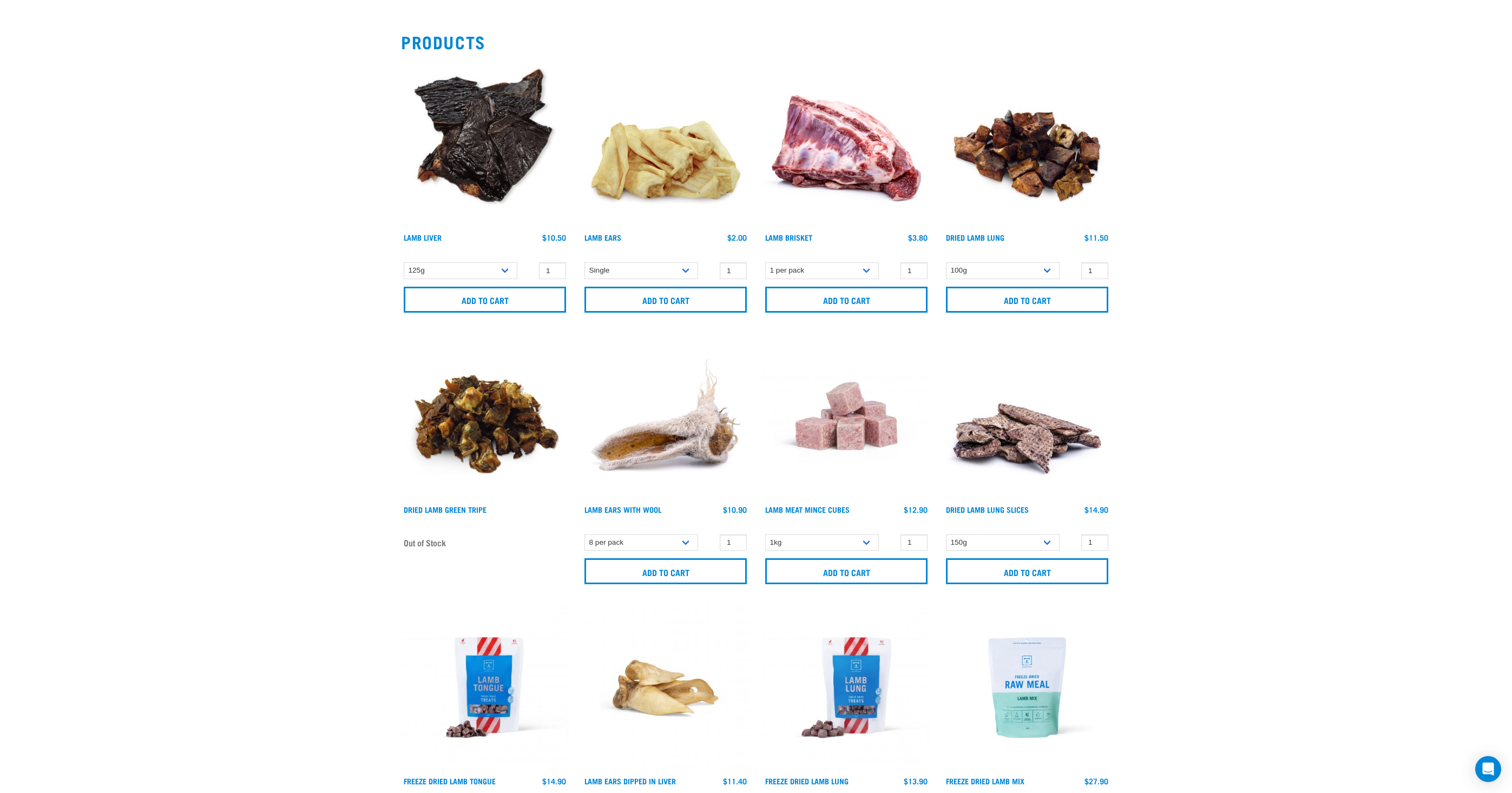
scroll to position [0, 0]
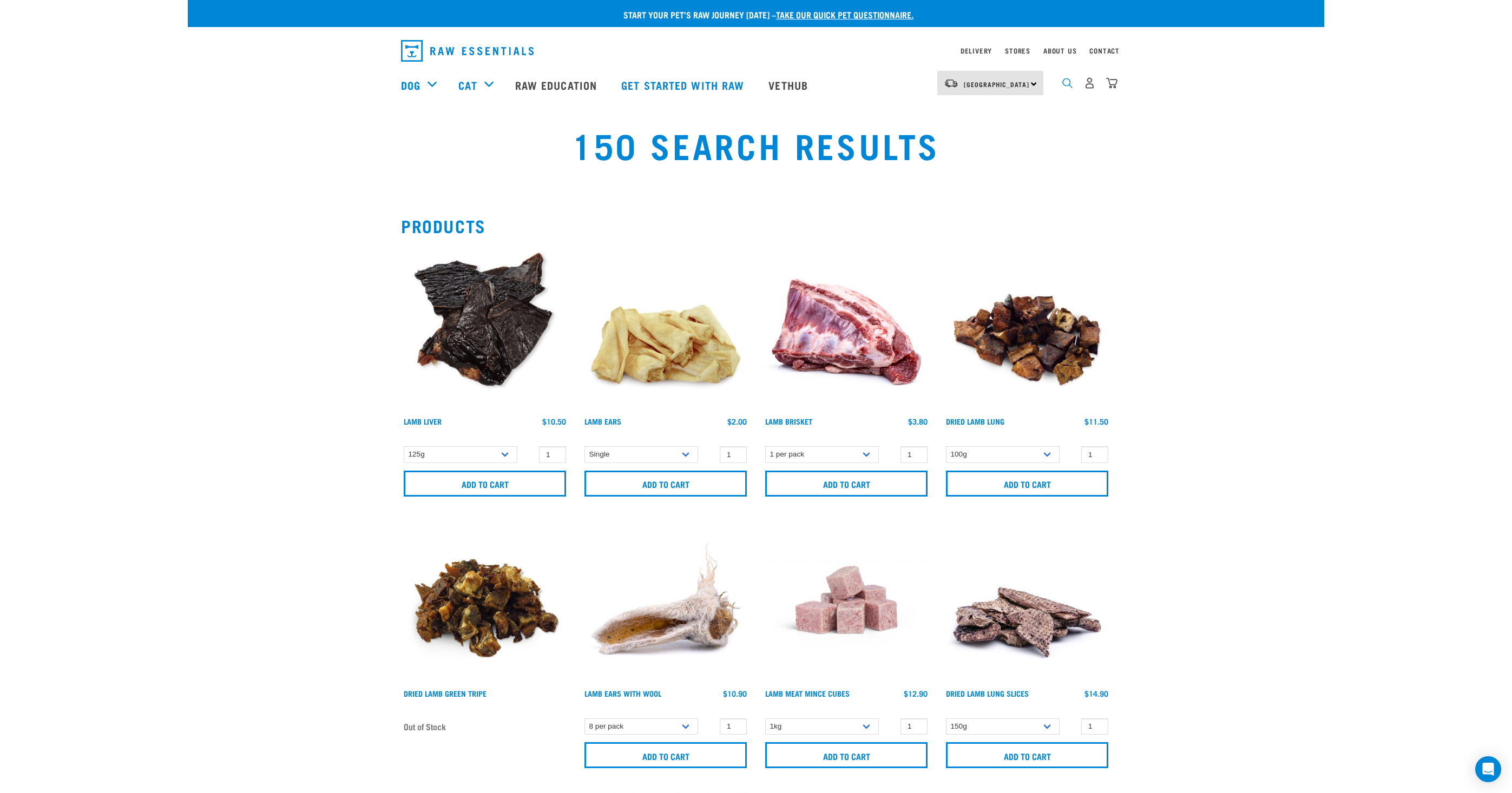
click at [1067, 86] on img "dropdown navigation" at bounding box center [1067, 83] width 10 height 10
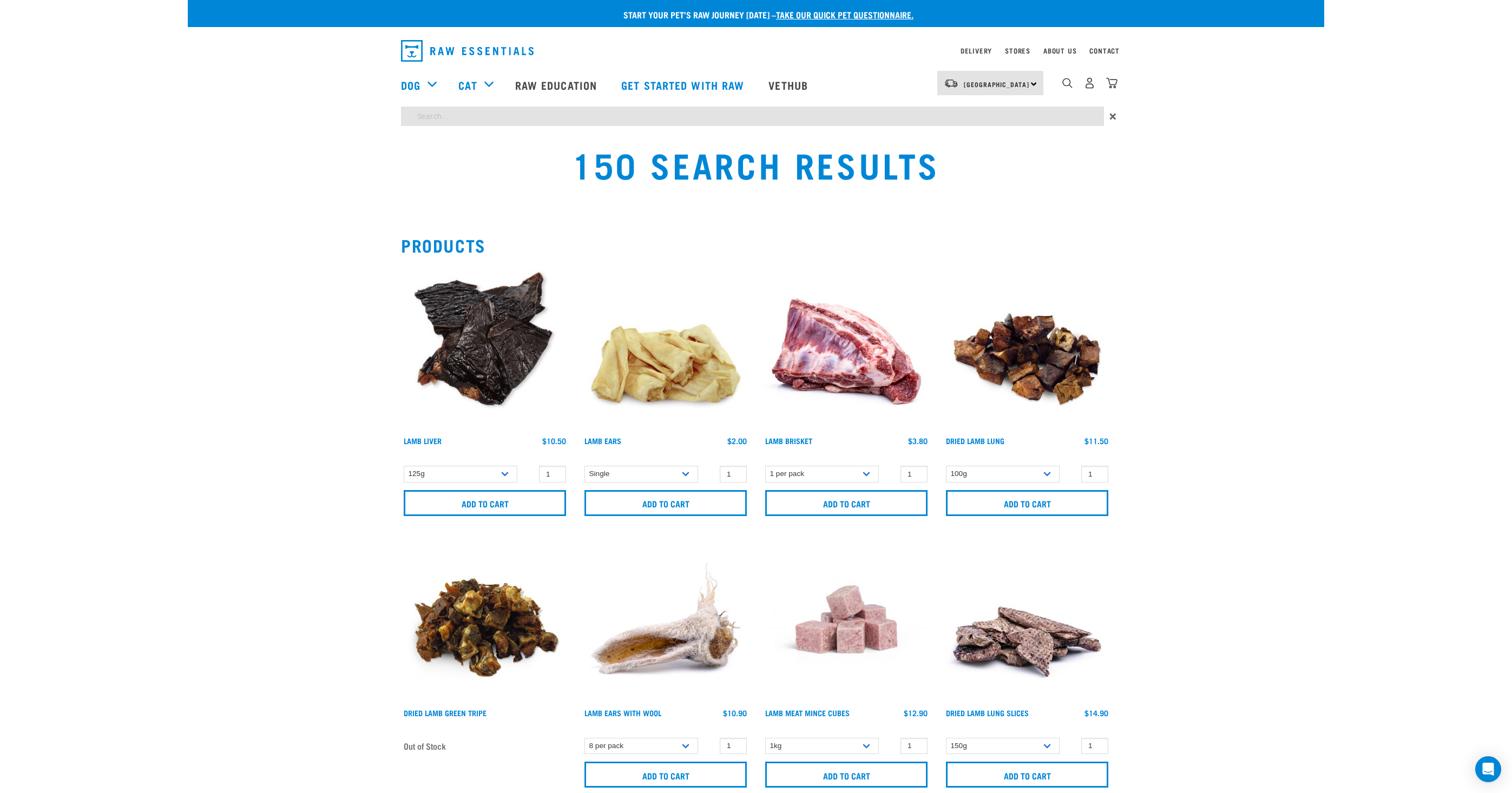
click at [966, 121] on input "search" at bounding box center [753, 116] width 703 height 19
type input "heart"
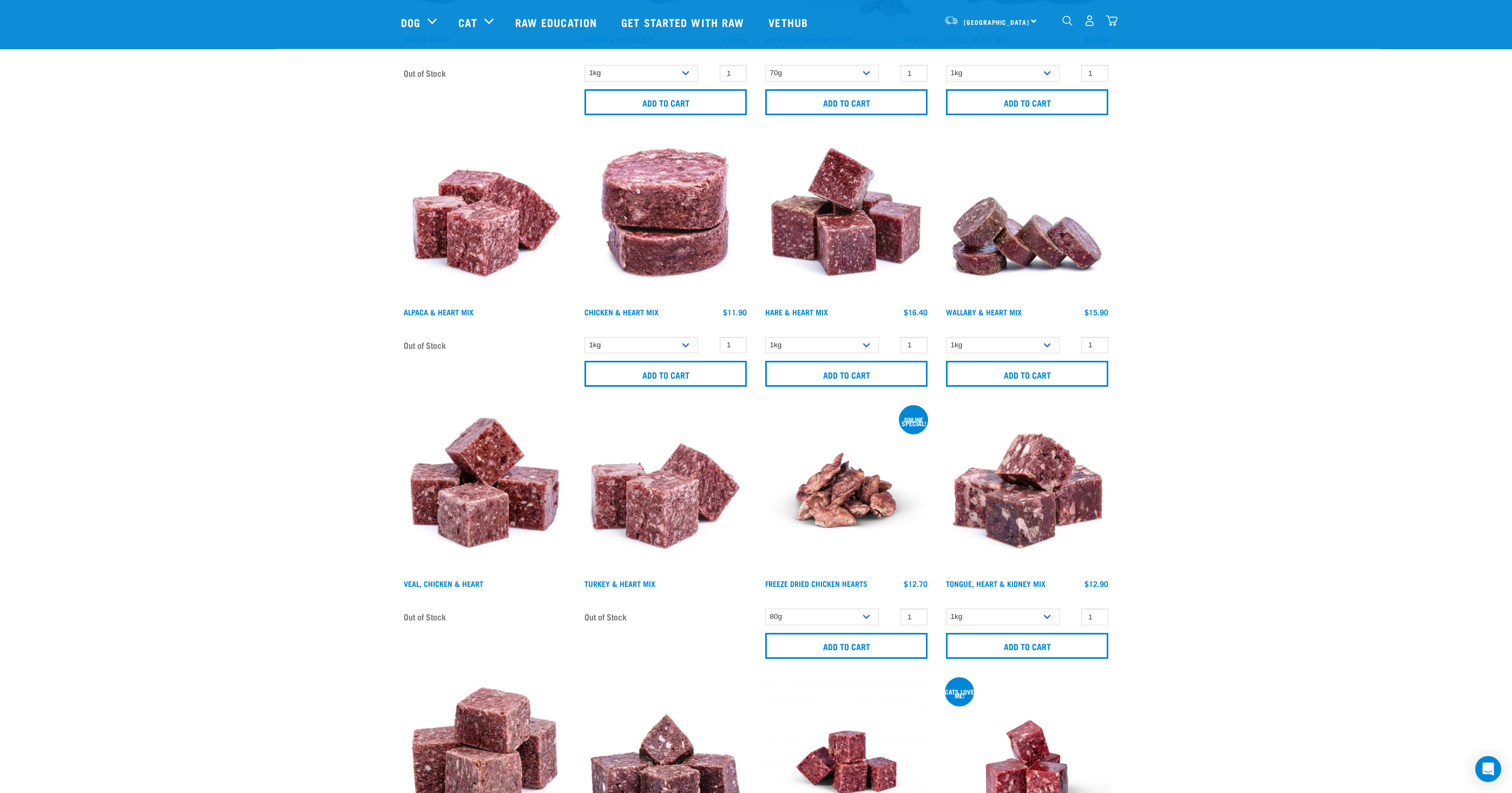
scroll to position [338, 0]
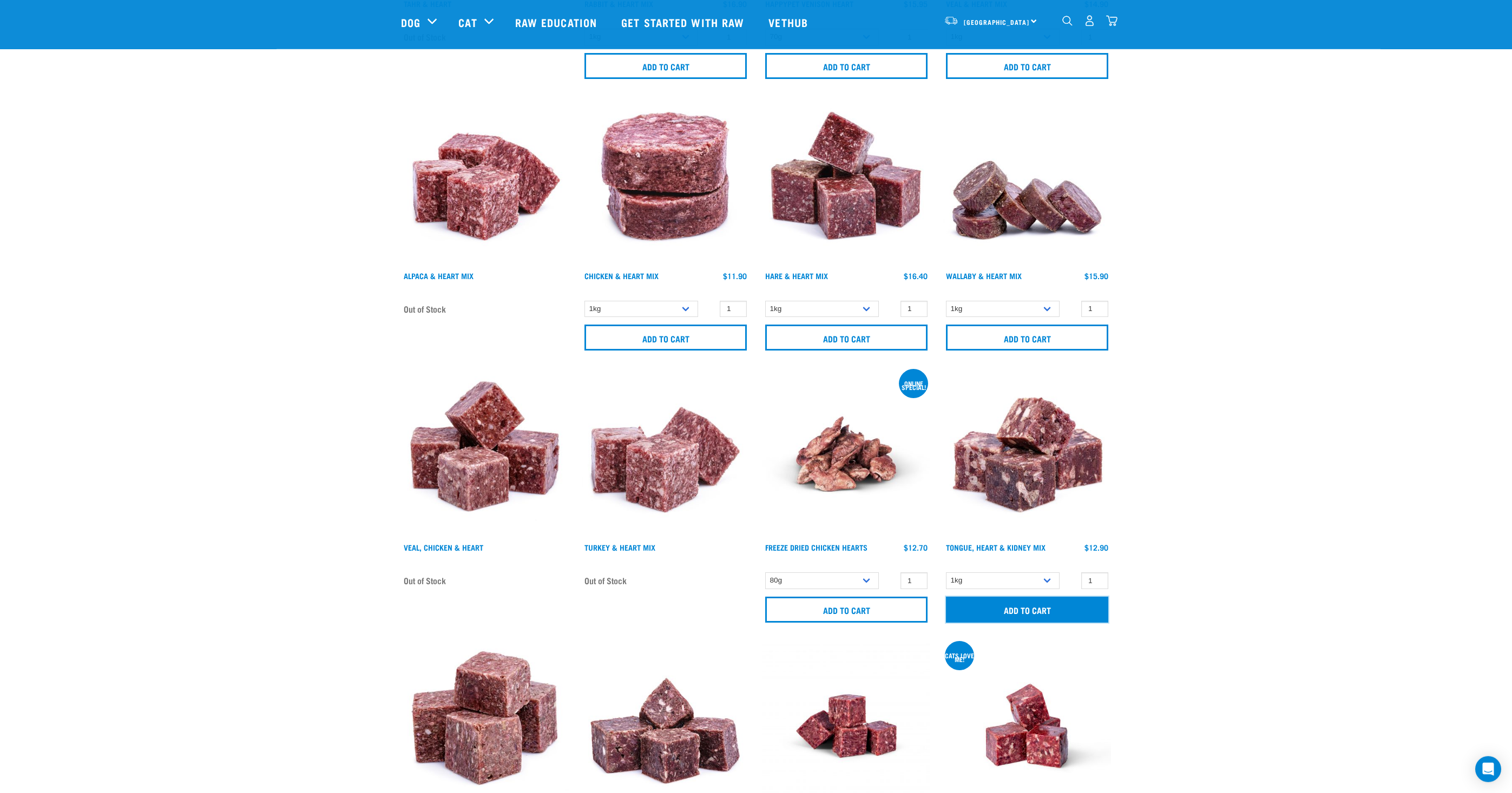
click at [1048, 612] on input "Add to cart" at bounding box center [1028, 610] width 162 height 26
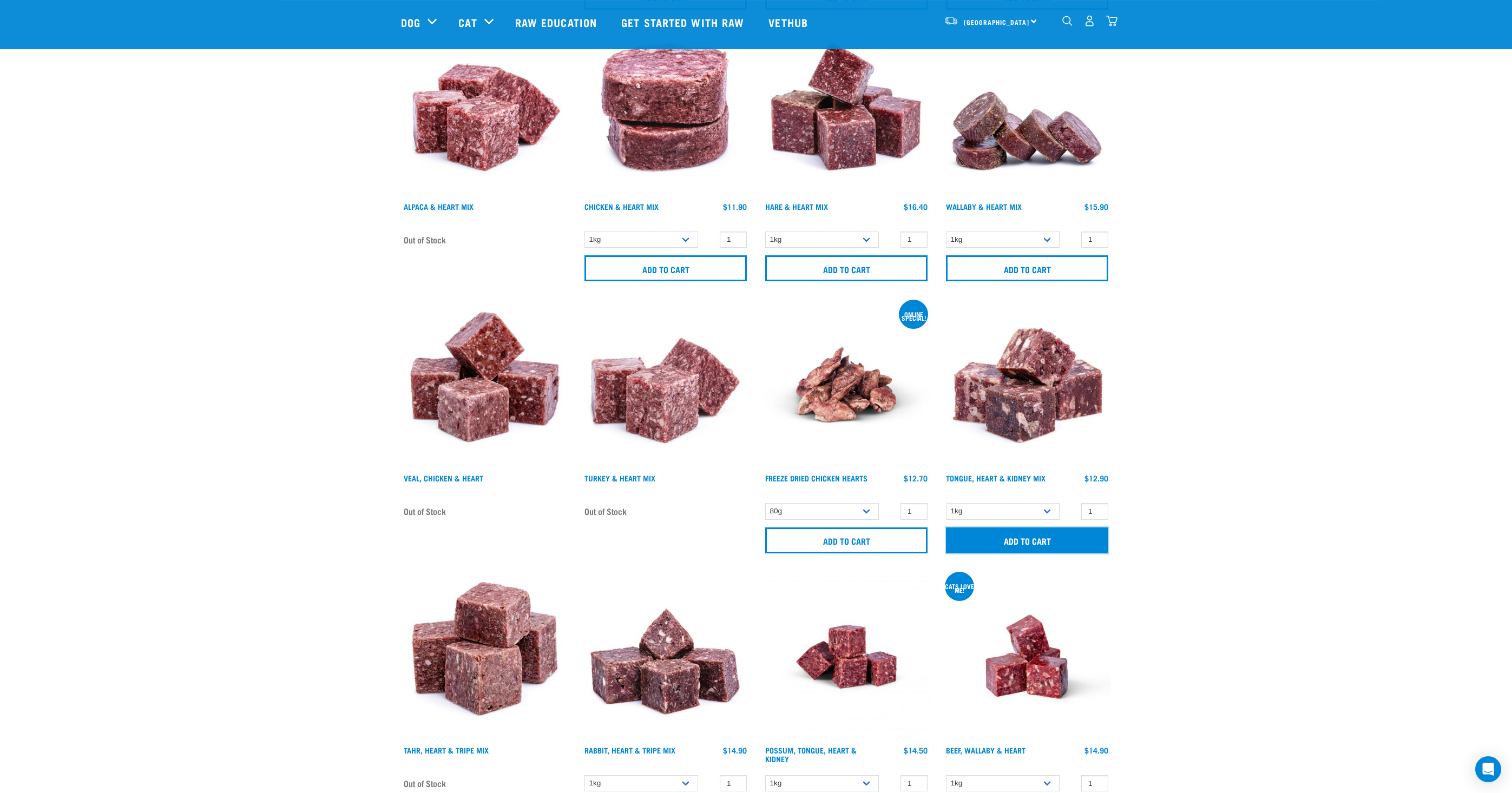
scroll to position [458, 0]
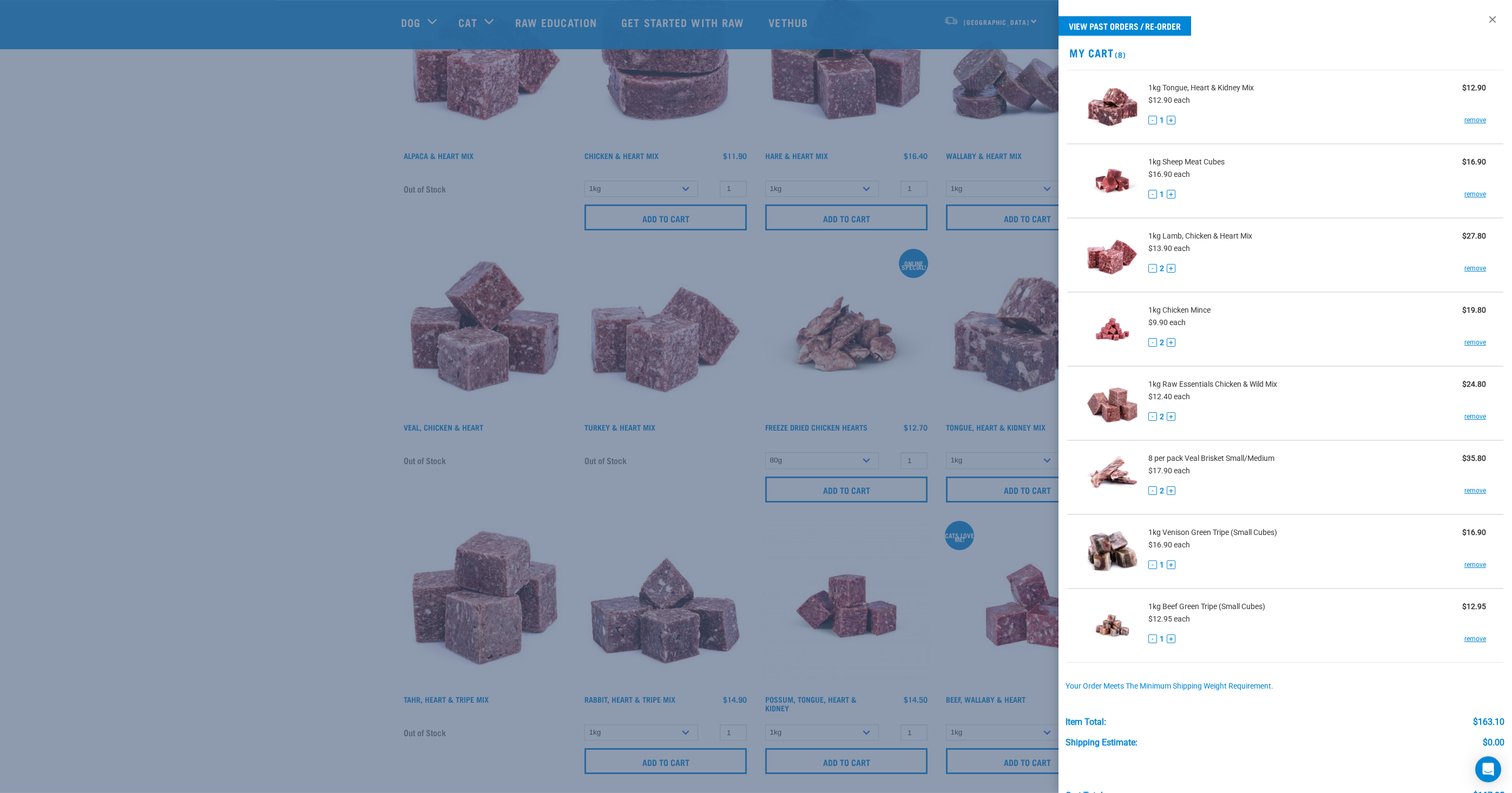
click at [276, 548] on div at bounding box center [756, 396] width 1512 height 793
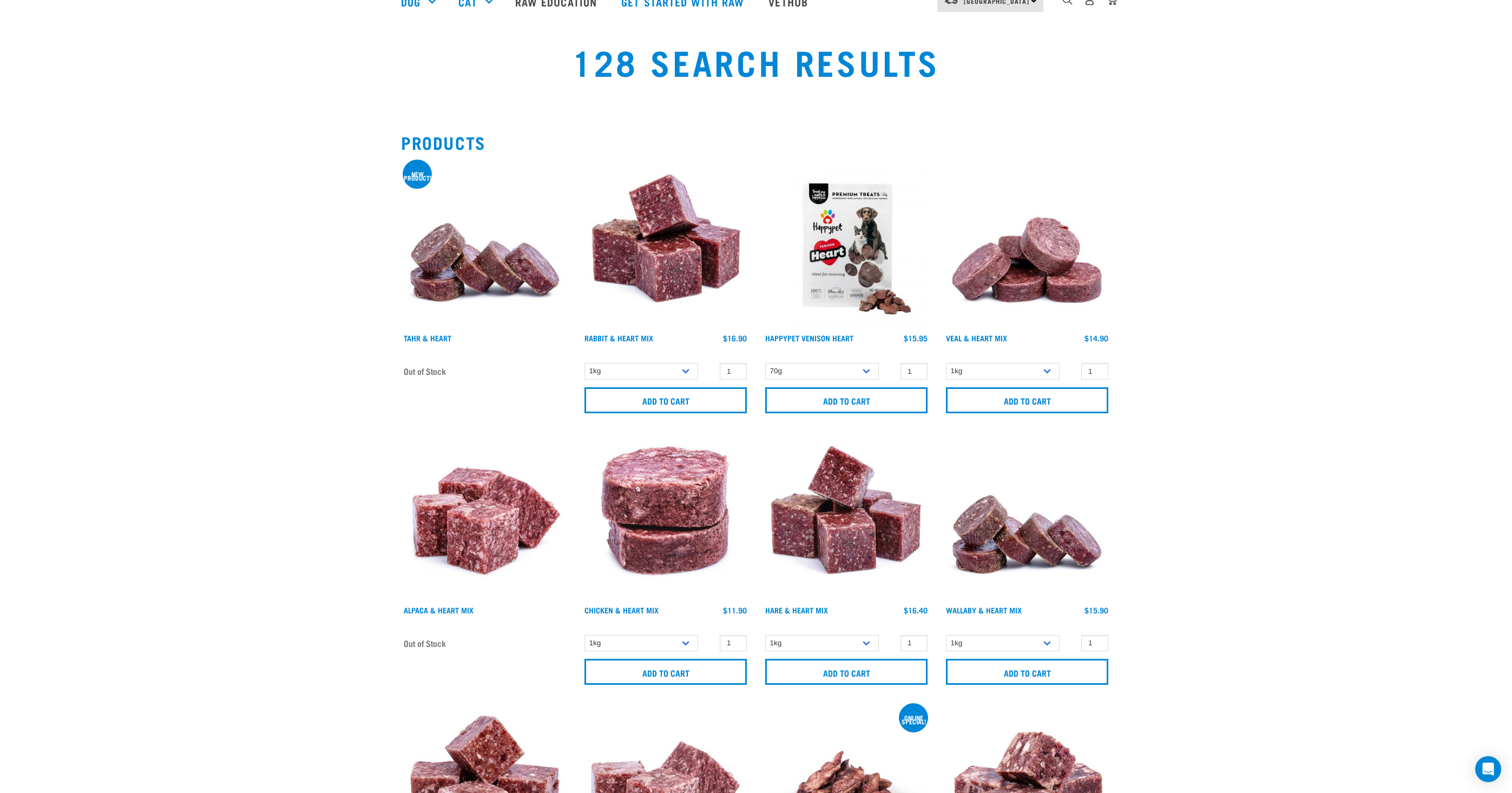
scroll to position [0, 0]
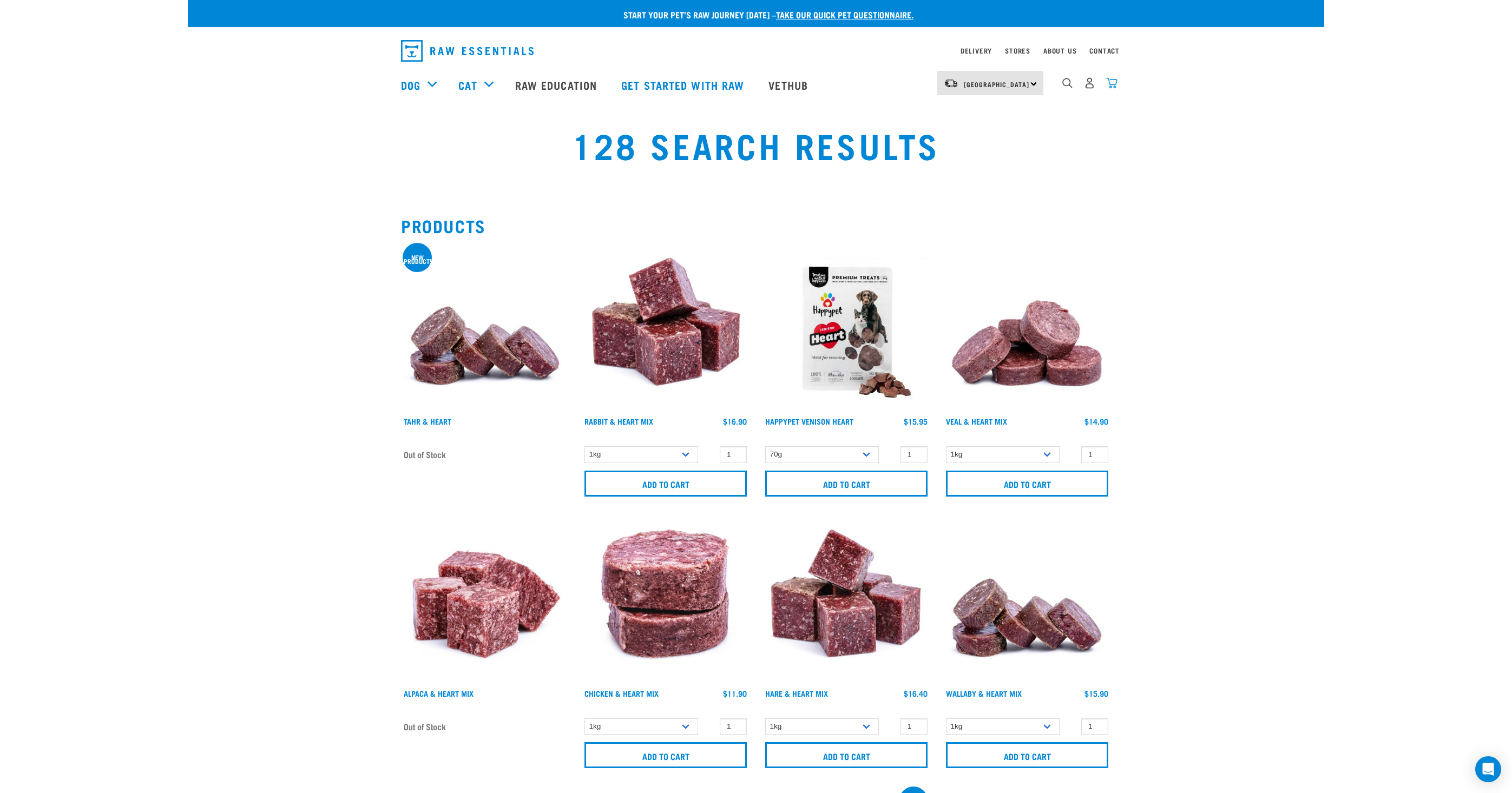
click at [1115, 84] on img "dropdown navigation" at bounding box center [1112, 83] width 12 height 12
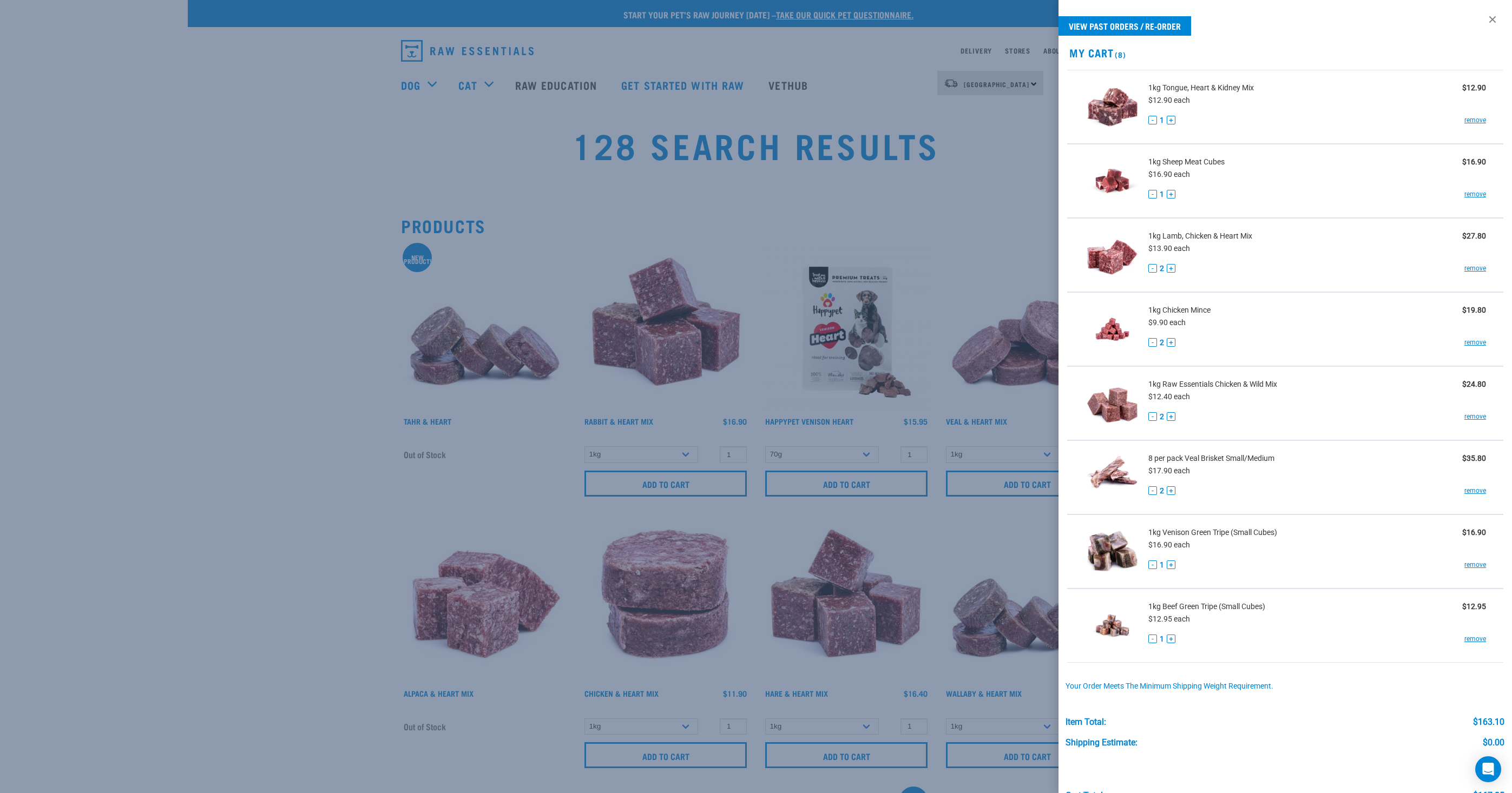
scroll to position [59, 0]
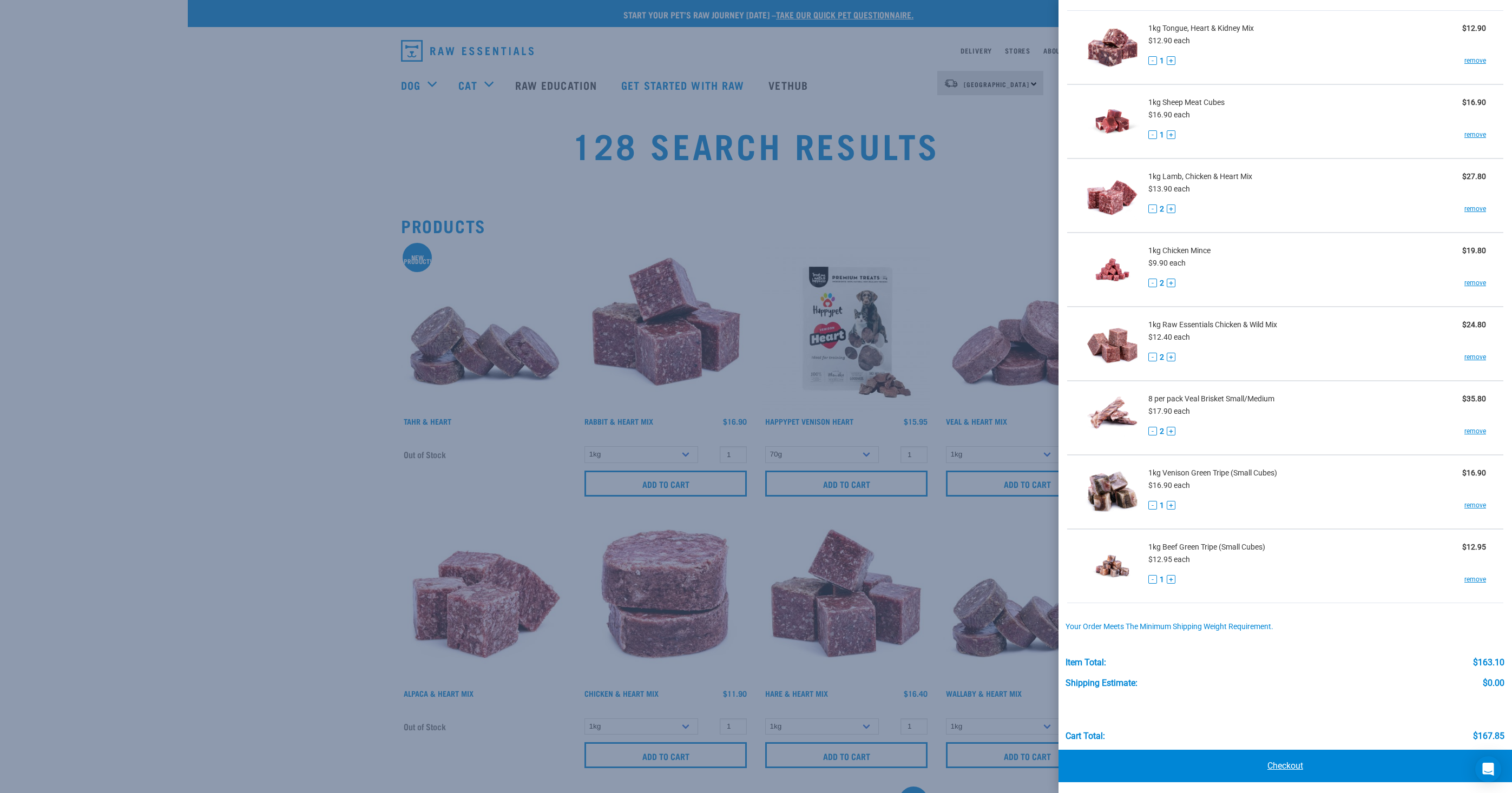
click at [1252, 756] on link "Checkout" at bounding box center [1285, 766] width 454 height 32
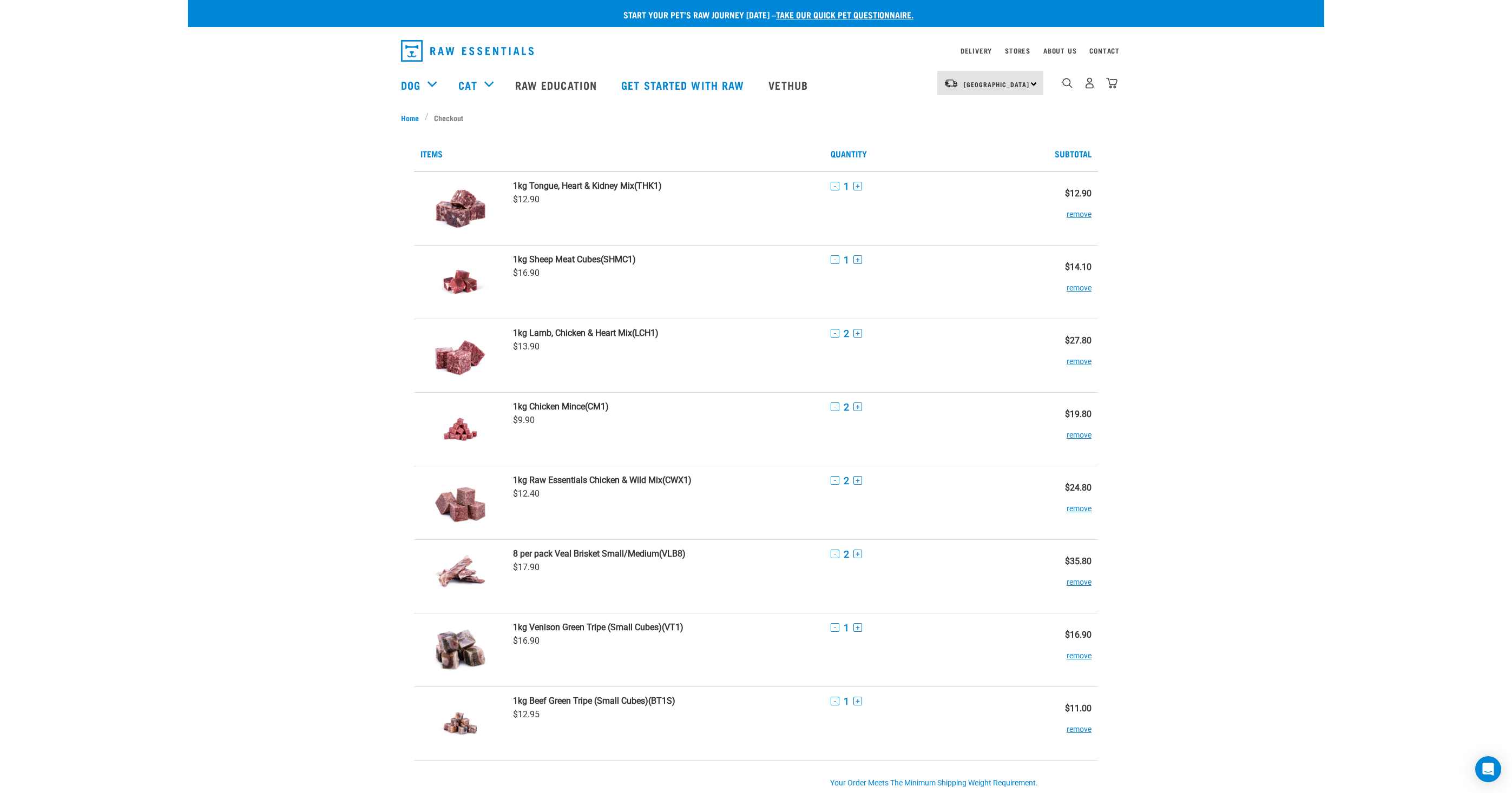
click at [1265, 646] on div "Start your pet’s raw journey [DATE] – take our quick pet questionnaire. Deliver…" at bounding box center [756, 663] width 1137 height 1325
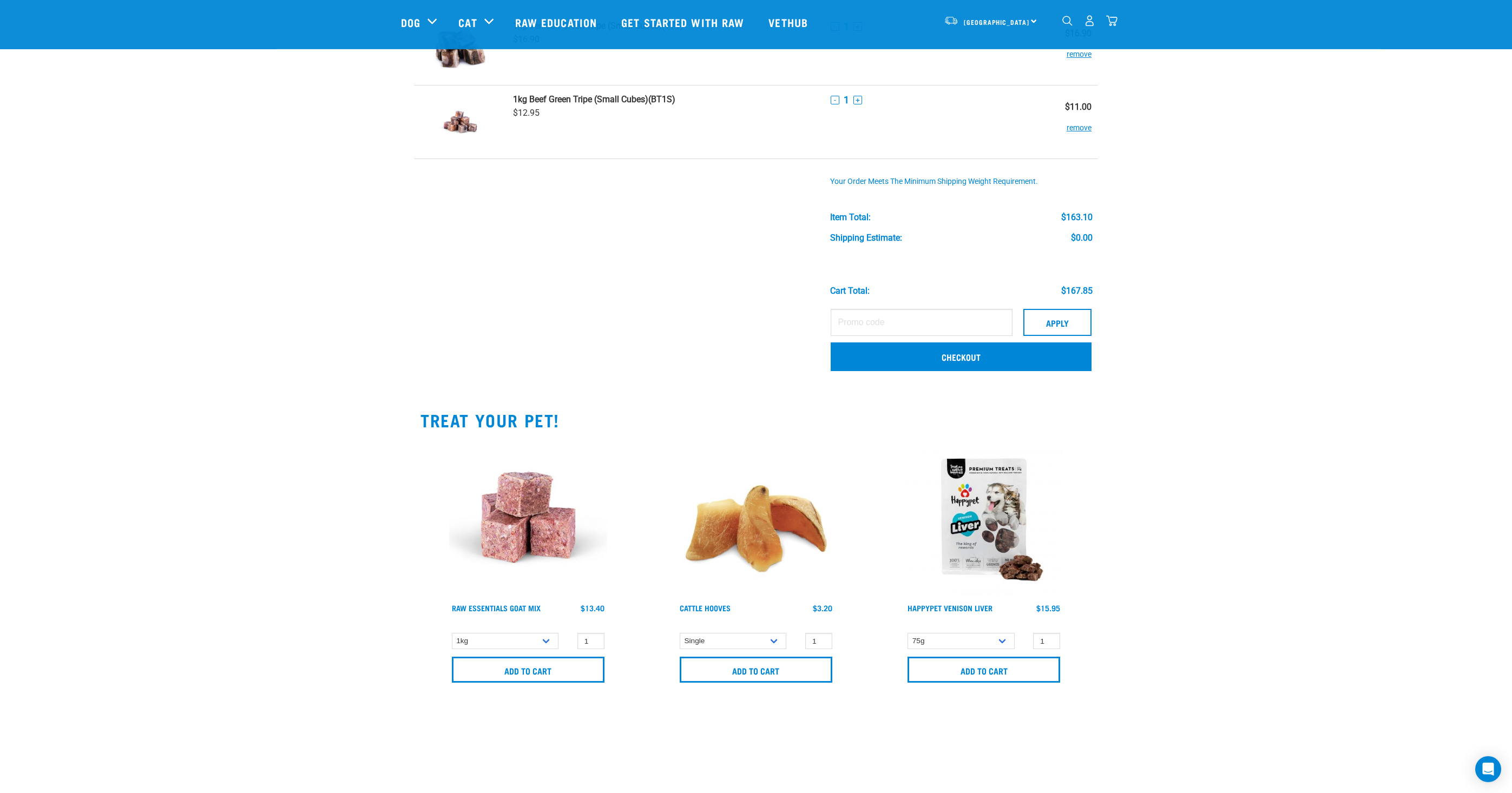
scroll to position [523, 0]
click at [968, 354] on link "Checkout" at bounding box center [961, 356] width 261 height 28
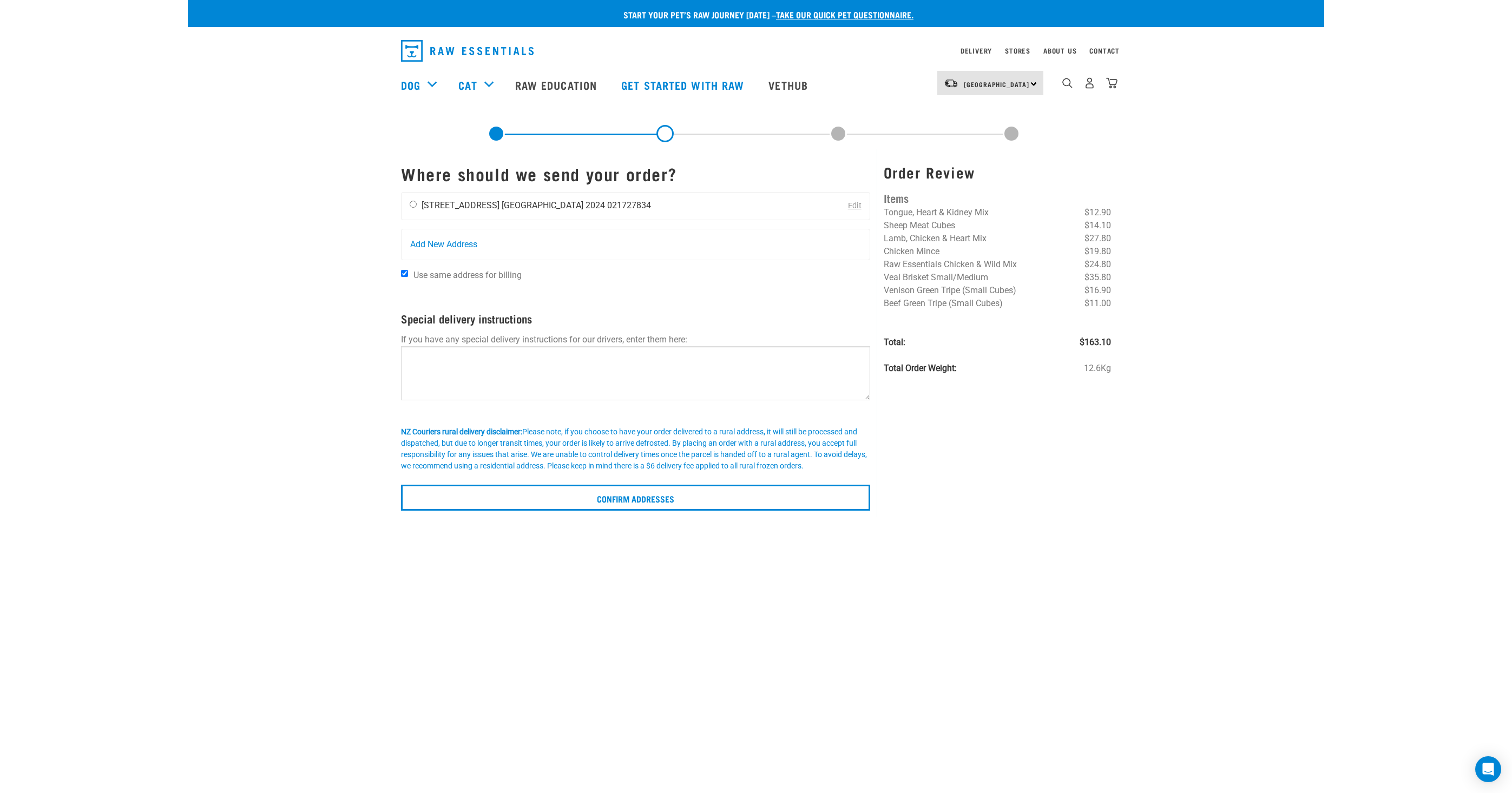
click at [415, 201] on div "[PERSON_NAME] [STREET_ADDRESS] [GEOGRAPHIC_DATA] 2024 021727834" at bounding box center [530, 205] width 257 height 27
click at [412, 205] on input "radio" at bounding box center [413, 204] width 7 height 7
radio input "true"
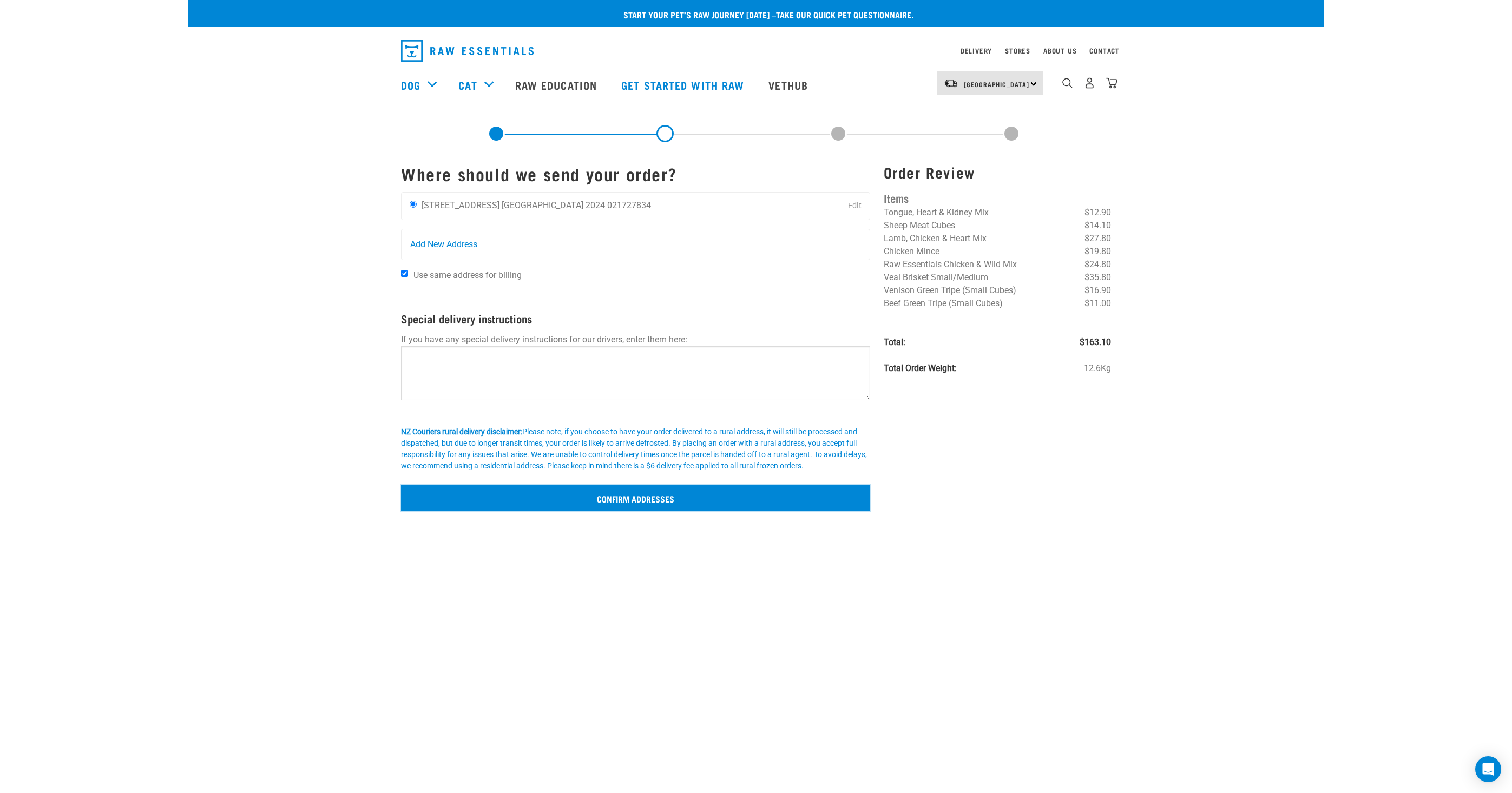
click at [610, 494] on input "Confirm addresses" at bounding box center [635, 498] width 469 height 26
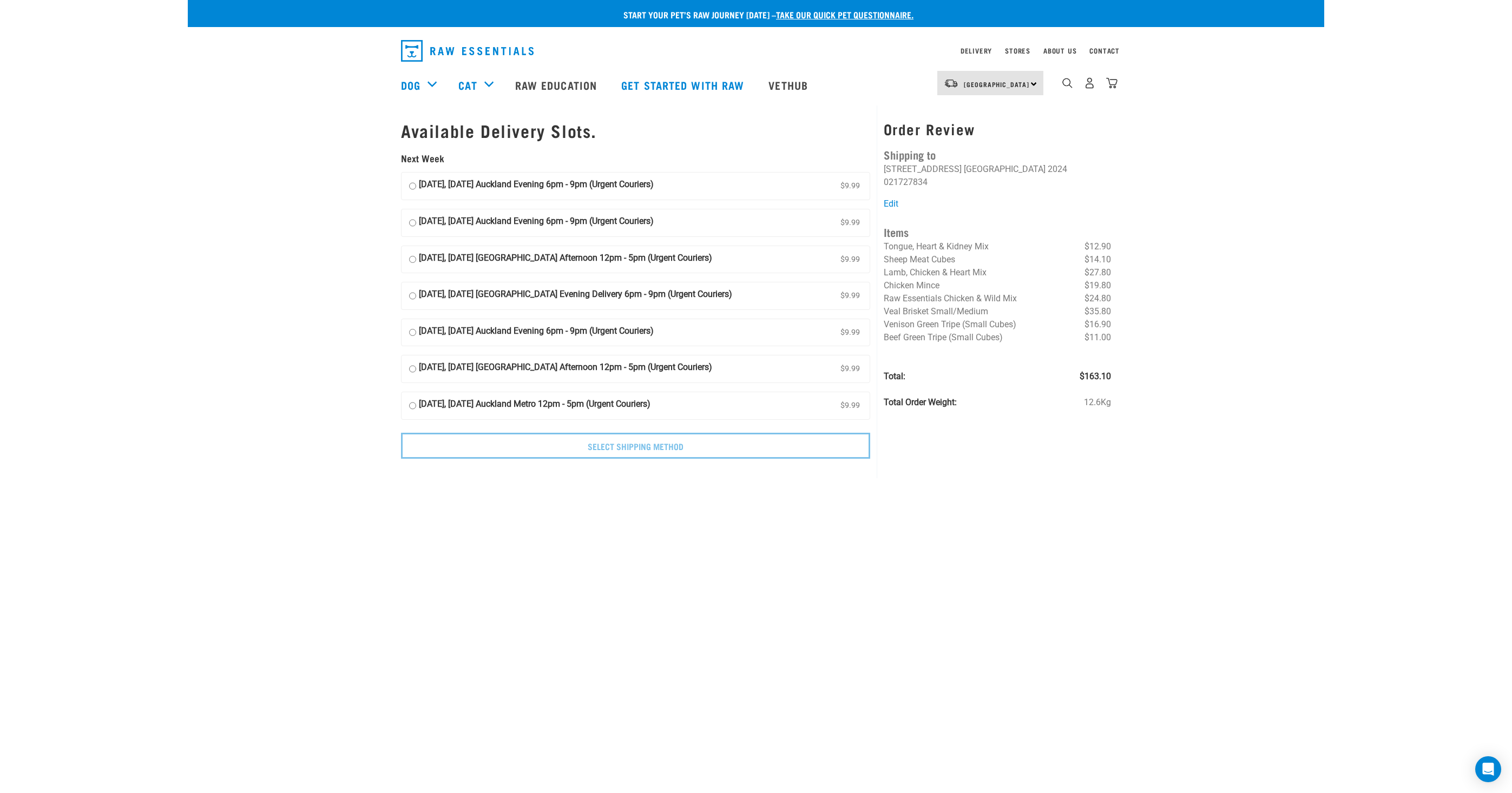
click at [412, 188] on input "[DATE], [DATE] Auckland Evening 6pm - 9pm (Urgent Couriers) $9.99" at bounding box center [413, 185] width 7 height 16
radio input "true"
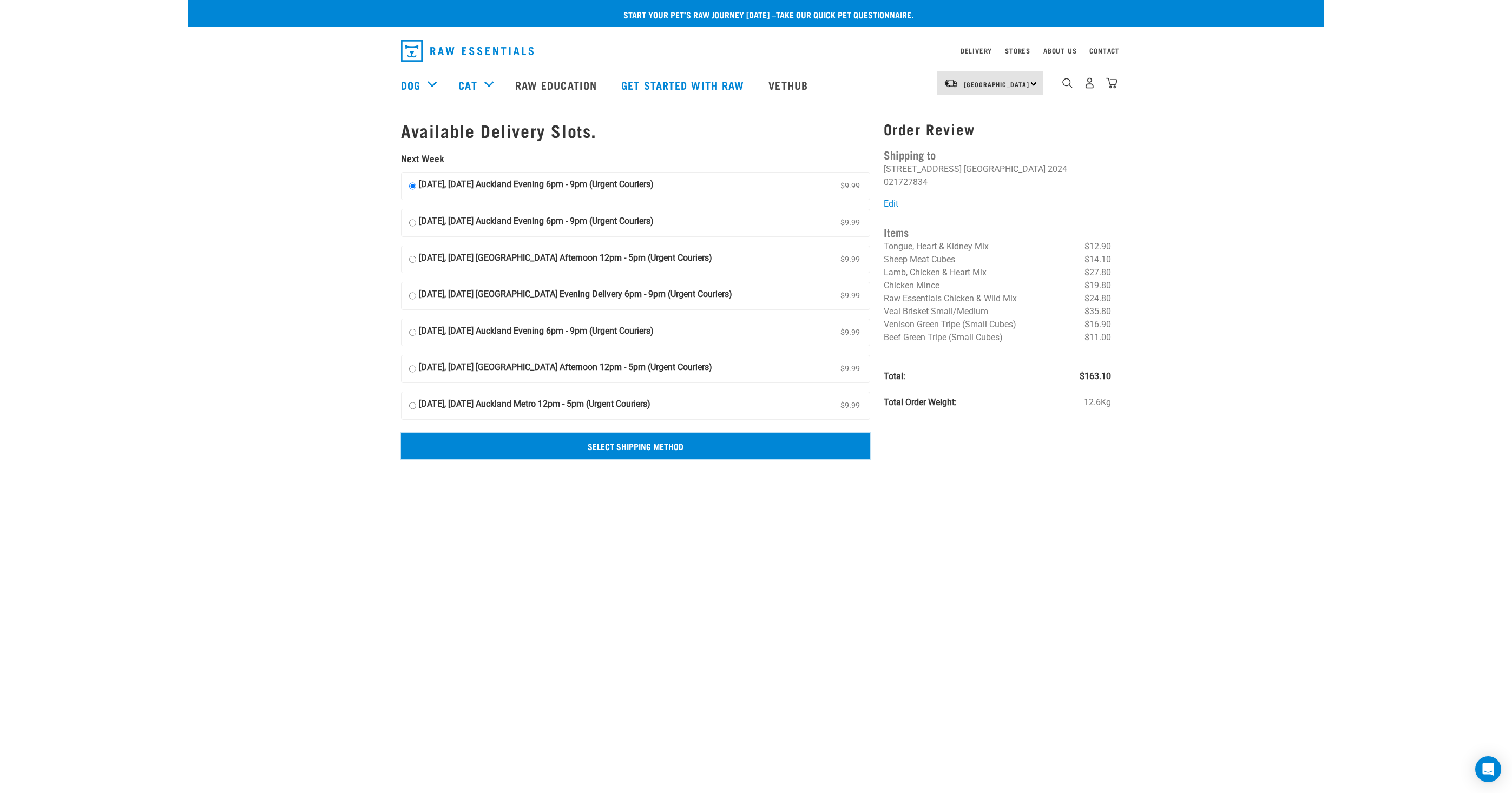
click at [671, 450] on input "Select Shipping Method" at bounding box center [635, 446] width 469 height 26
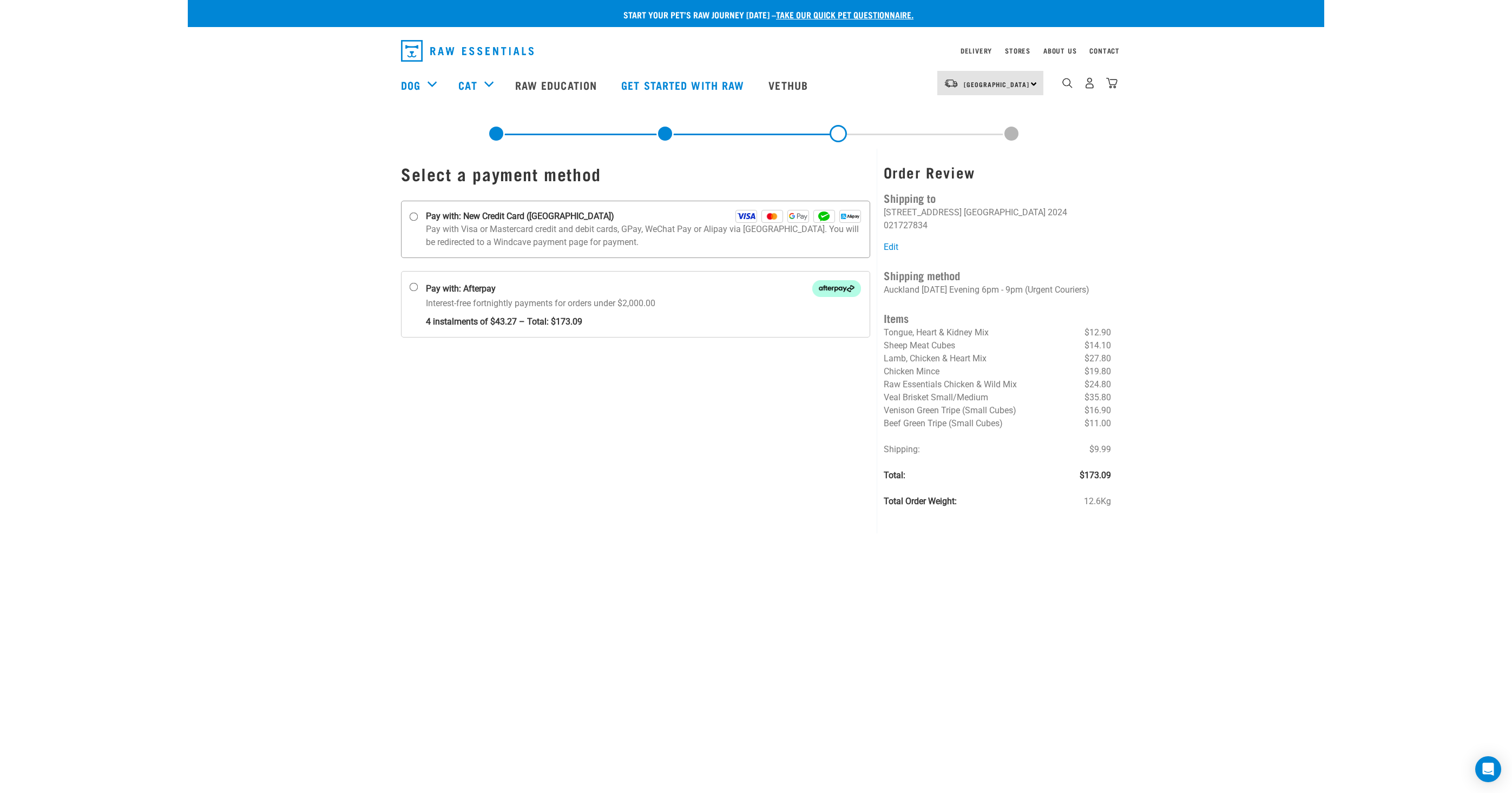
click at [413, 217] on input "Pay with: New Credit Card ([GEOGRAPHIC_DATA])" at bounding box center [413, 216] width 8 height 8
radio input "true"
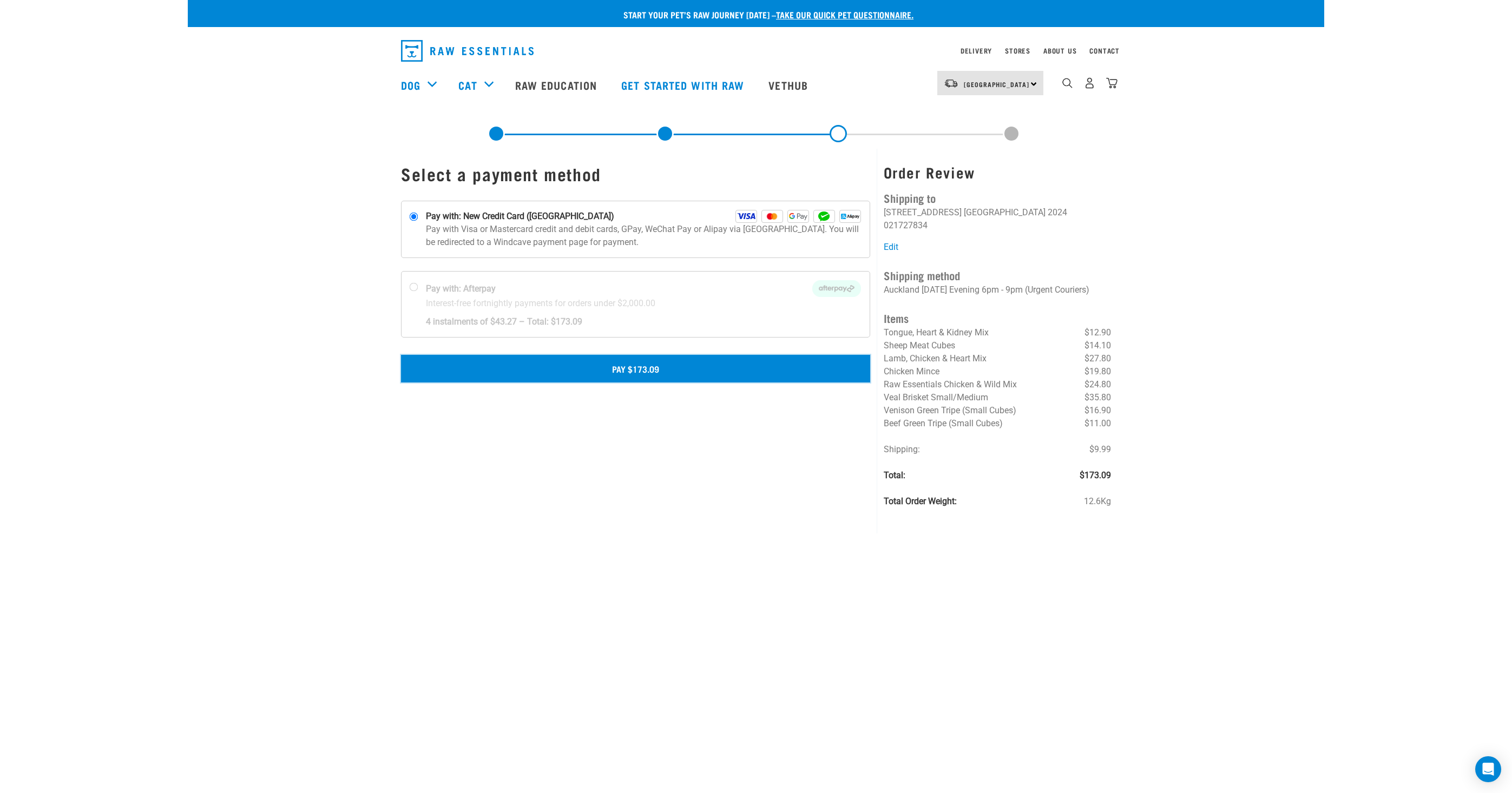
click at [600, 368] on button "Pay $173.09" at bounding box center [635, 368] width 469 height 27
